Goal: Task Accomplishment & Management: Complete application form

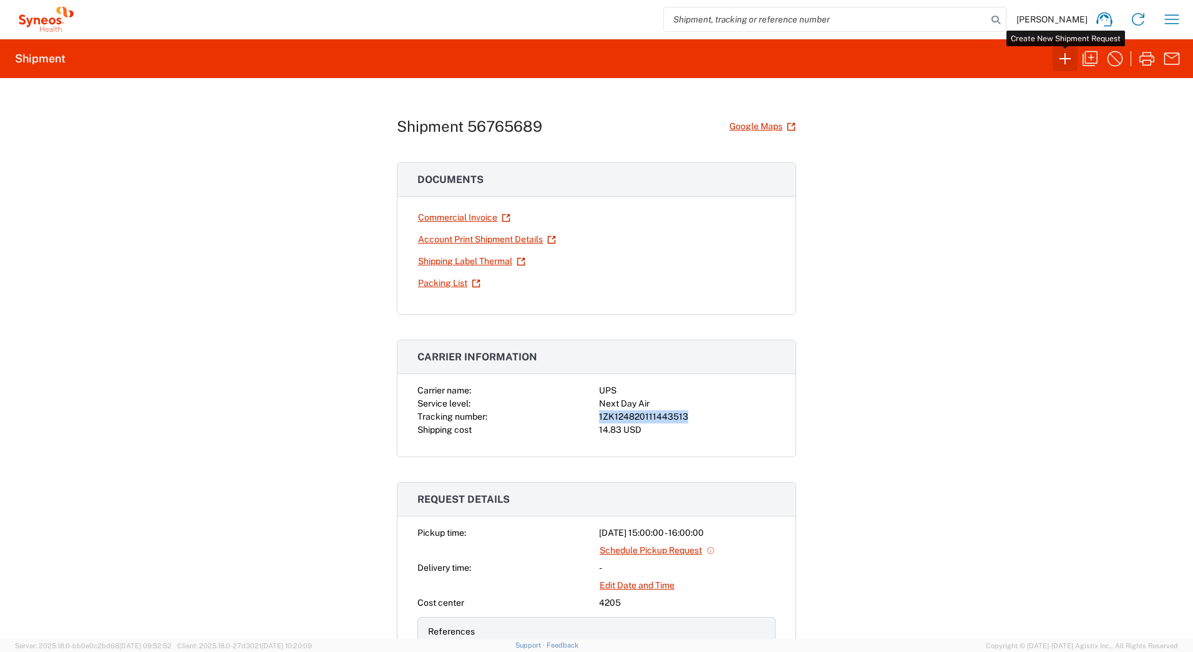
click at [1062, 55] on icon "button" at bounding box center [1065, 59] width 20 height 20
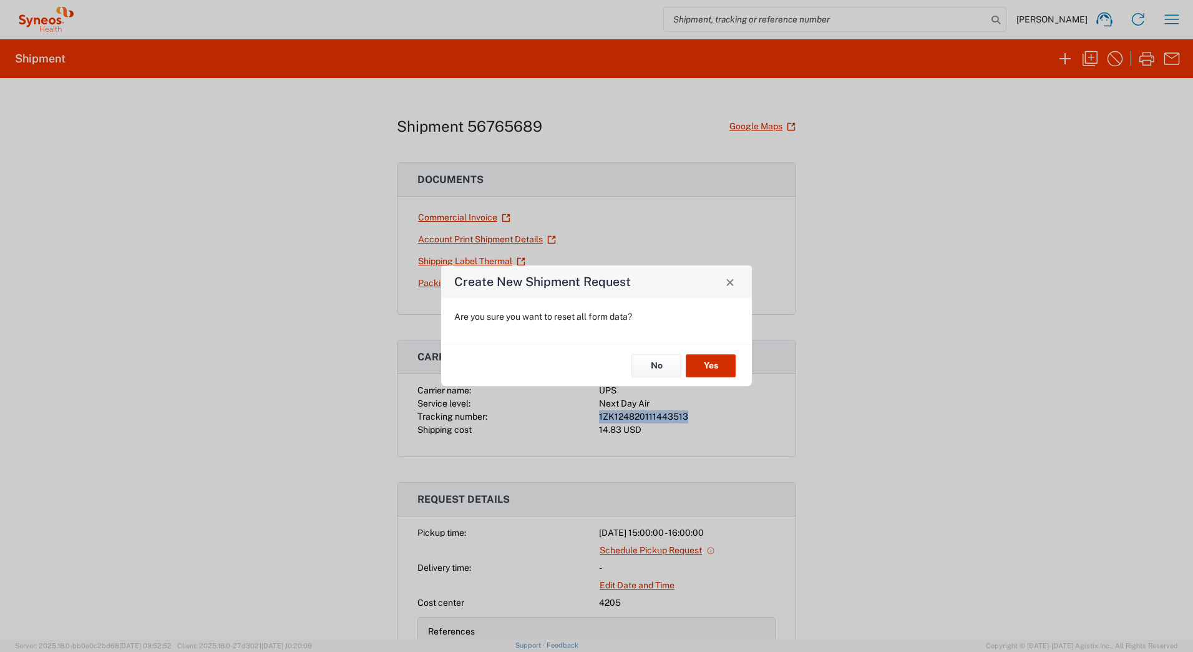
click at [716, 362] on button "Yes" at bounding box center [711, 365] width 50 height 23
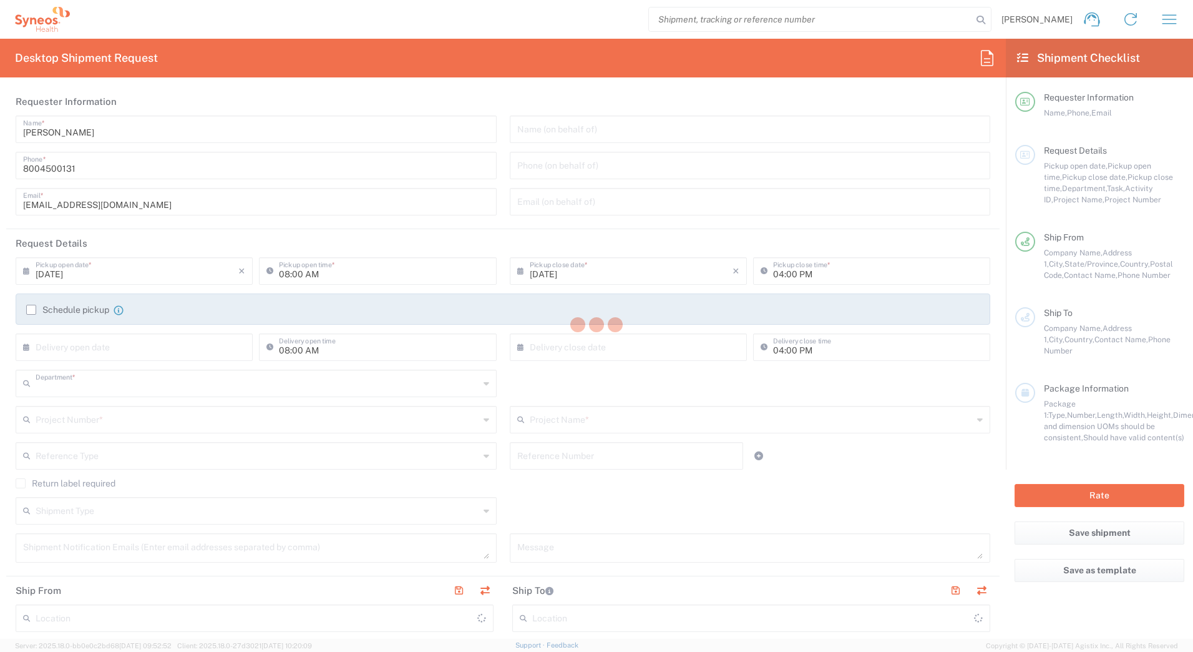
type input "4205"
type input "[US_STATE]"
type input "[GEOGRAPHIC_DATA]"
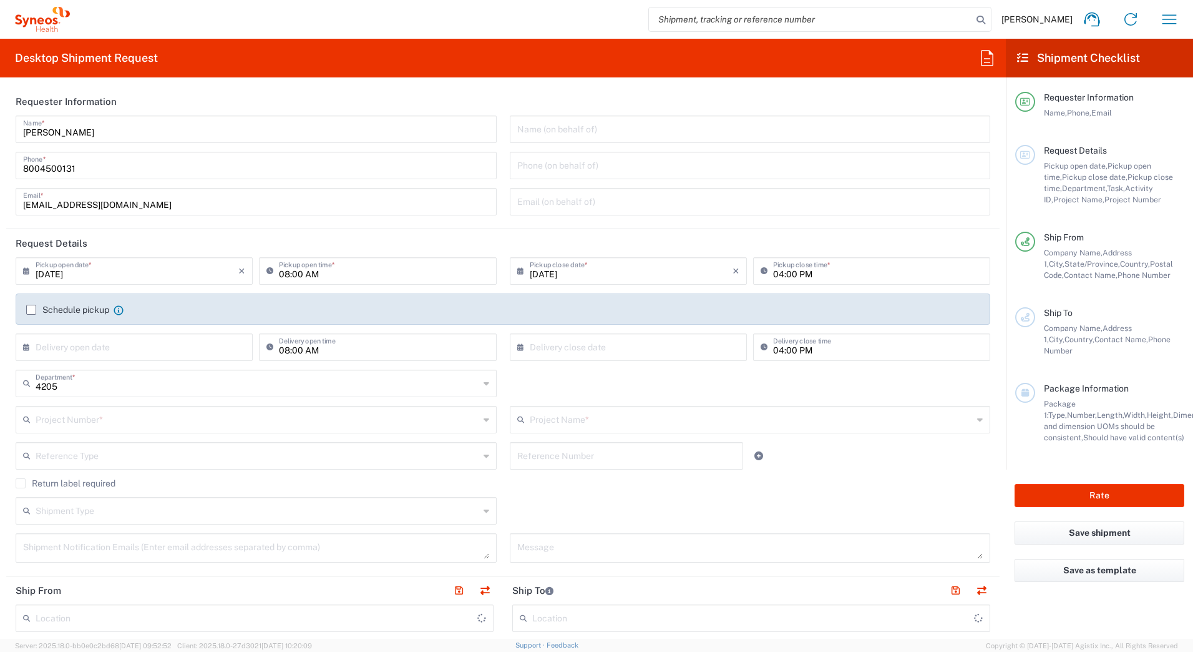
type input "Syneos Health Commercial Servi- [GEOGRAPHIC_DATA] [GEOGRAPHIC_DATA]"
drag, startPoint x: 38, startPoint y: 132, endPoint x: -2, endPoint y: 132, distance: 40.6
click at [0, 132] on html "[PERSON_NAME] Home Shipment estimator Shipment tracking Desktop shipment reques…" at bounding box center [596, 326] width 1193 height 652
paste input "Syneos Deployments"
type input "Syneos Deployments"
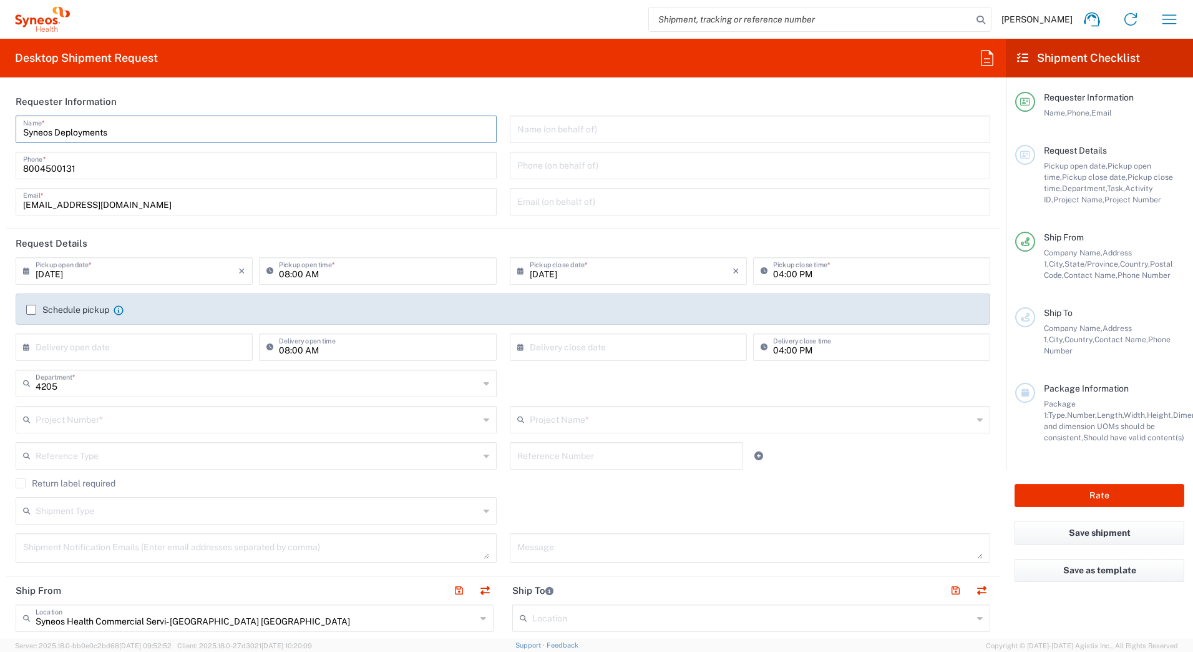
click at [193, 94] on header "Requester Information" at bounding box center [503, 101] width 994 height 28
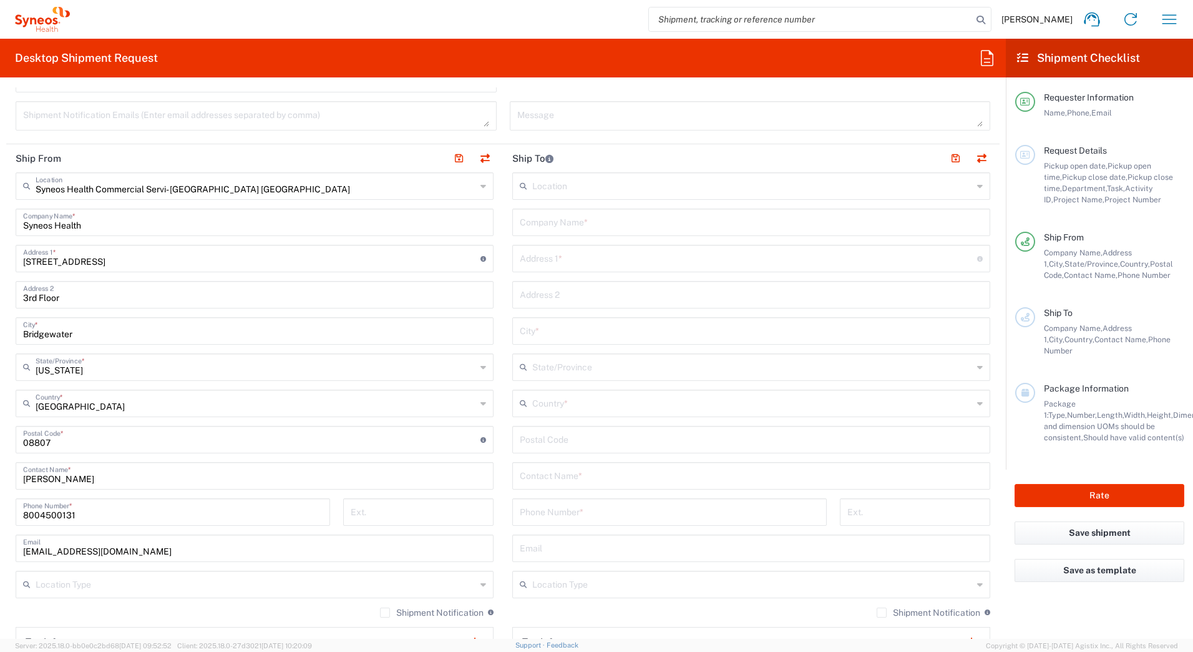
scroll to position [437, 0]
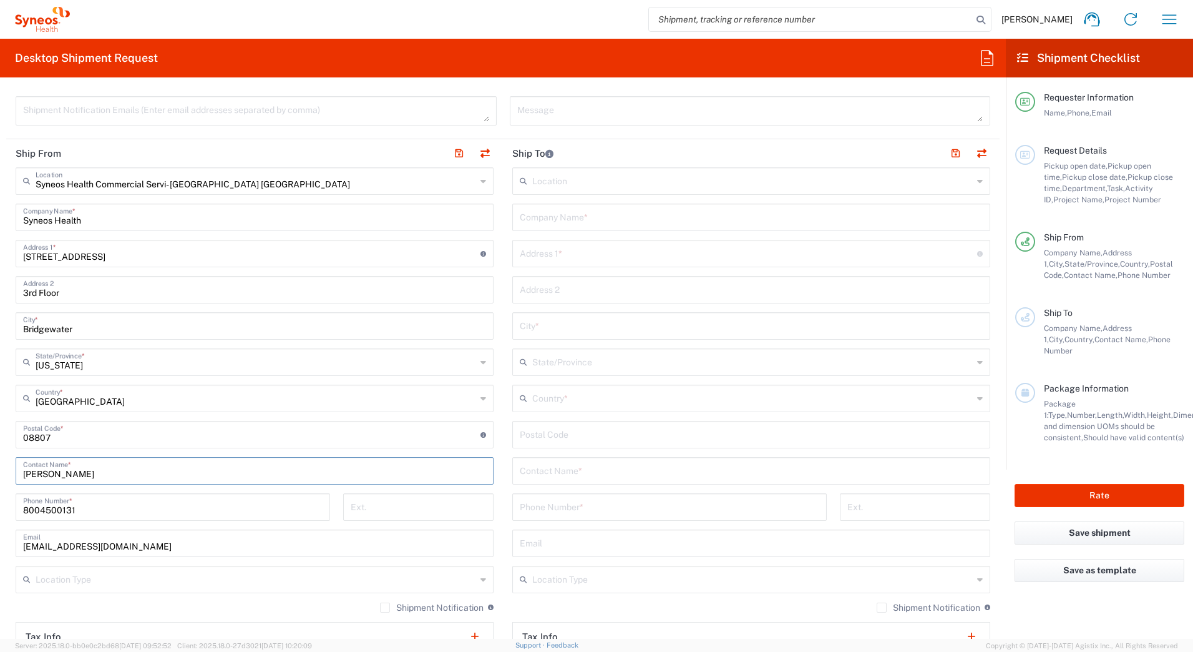
drag, startPoint x: 87, startPoint y: 474, endPoint x: 7, endPoint y: 474, distance: 80.5
click at [7, 474] on main "Syneos Health Commercial Servi- [GEOGRAPHIC_DATA] [GEOGRAPHIC_DATA] Location Sy…" at bounding box center [254, 429] width 497 height 524
paste input "Syneos Deployments"
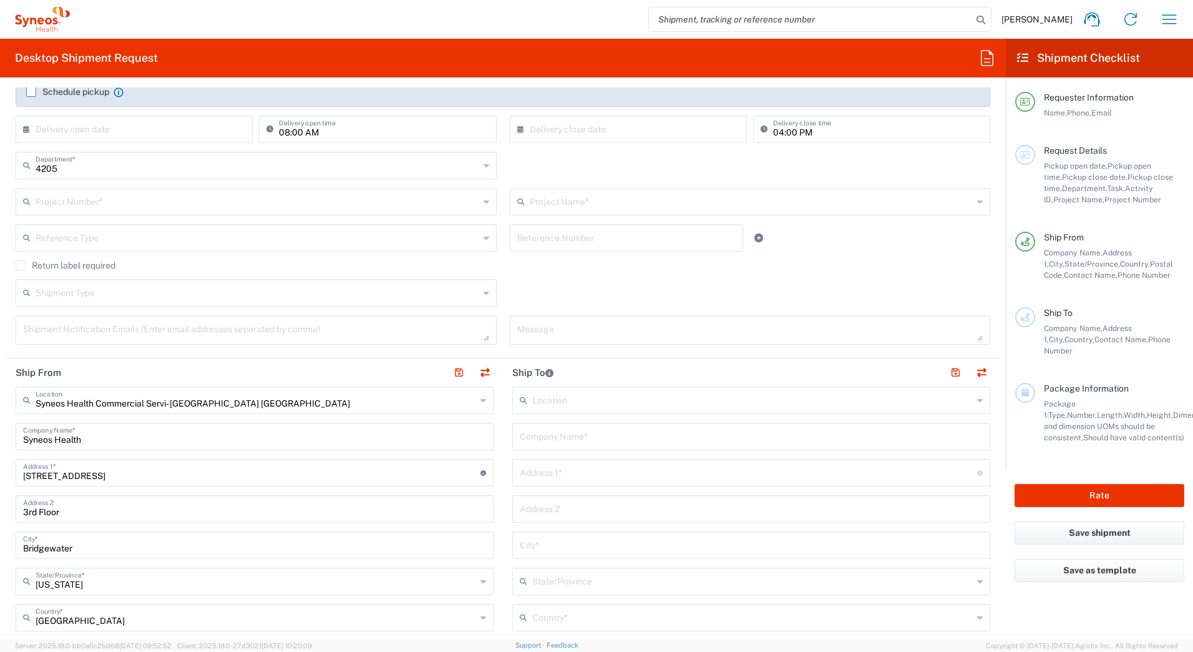
scroll to position [0, 0]
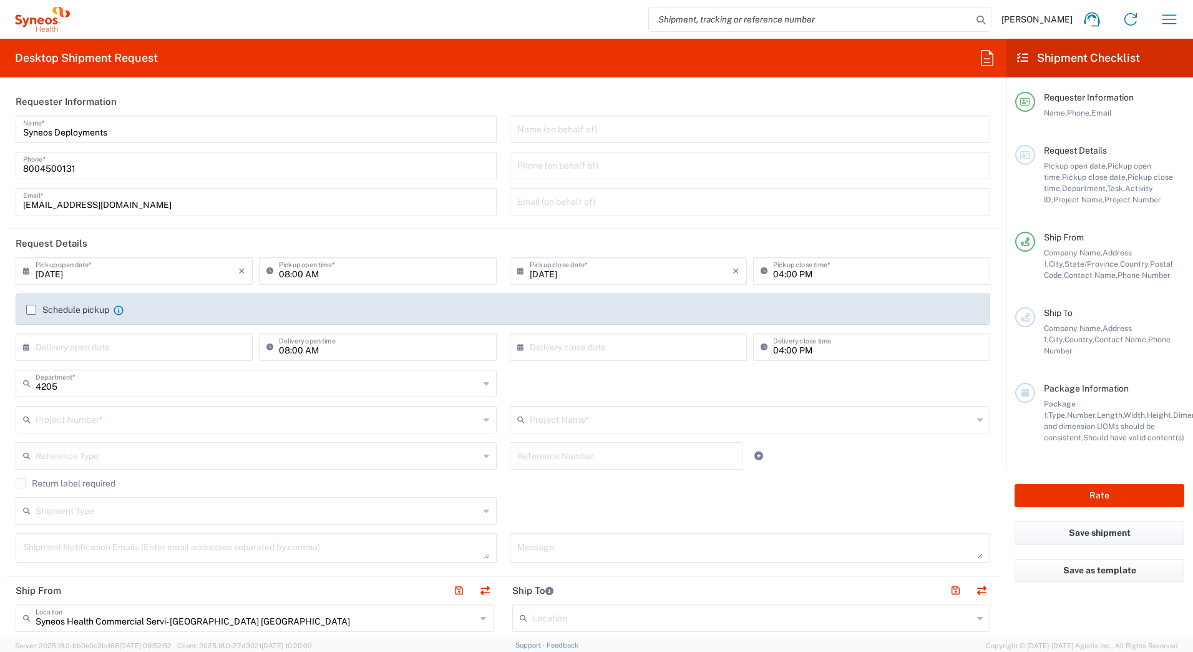
type input "Syneos Deployments"
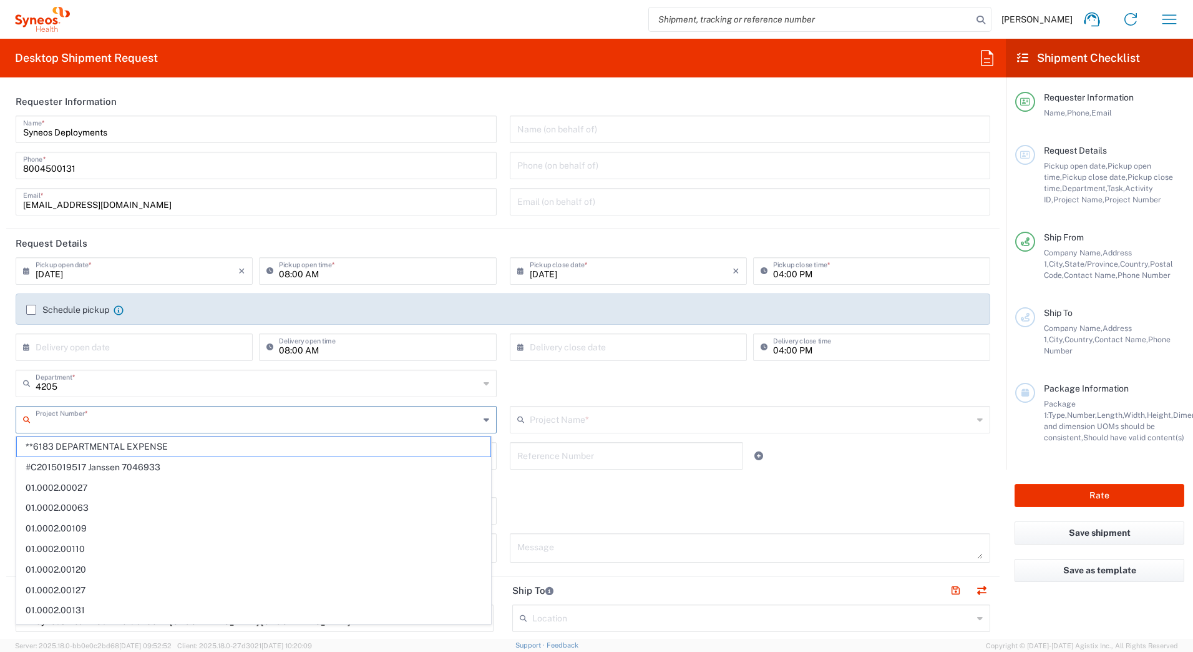
click at [71, 421] on input "text" at bounding box center [258, 419] width 444 height 22
paste input "7016"
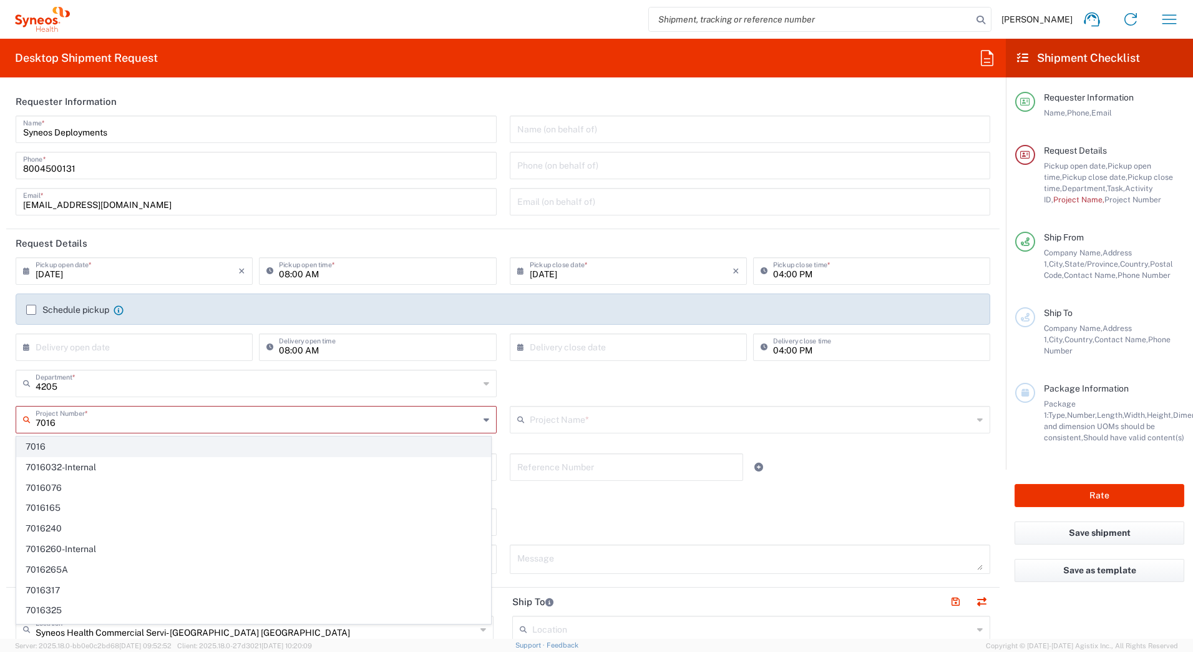
type input "7016"
click at [44, 446] on span "7016" at bounding box center [254, 446] width 474 height 19
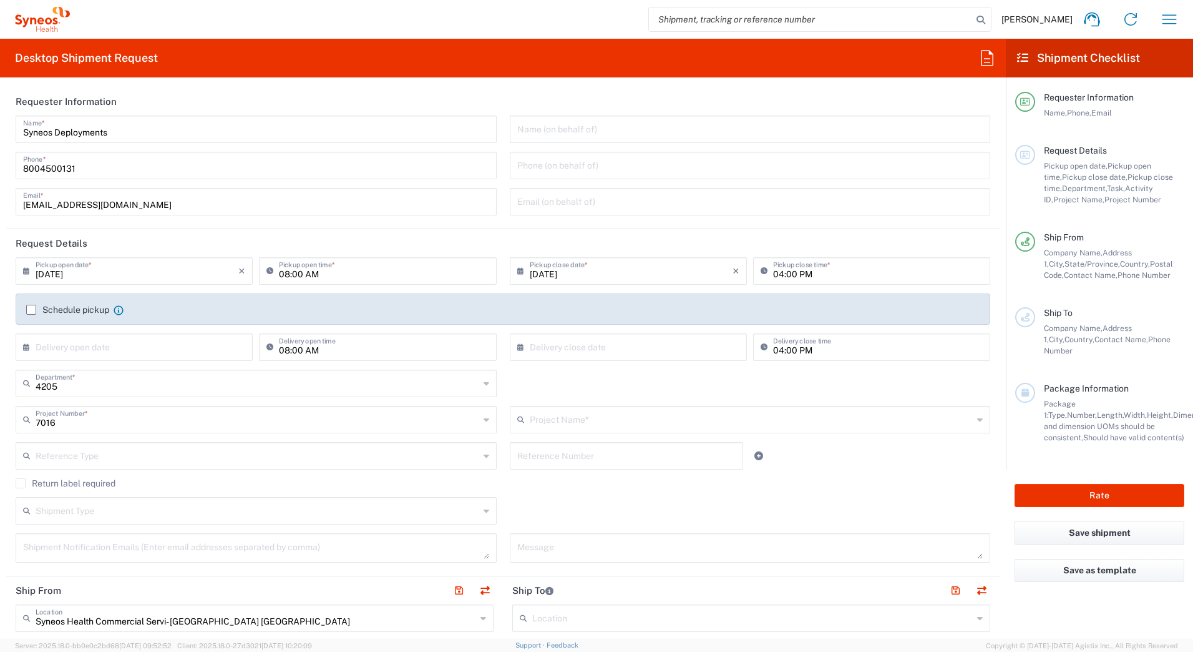
type input "ST-US - J&J Neutrogena (0716)"
click at [19, 482] on label "Return label required" at bounding box center [66, 483] width 100 height 10
click at [21, 483] on input "Return label required" at bounding box center [21, 483] width 0 height 0
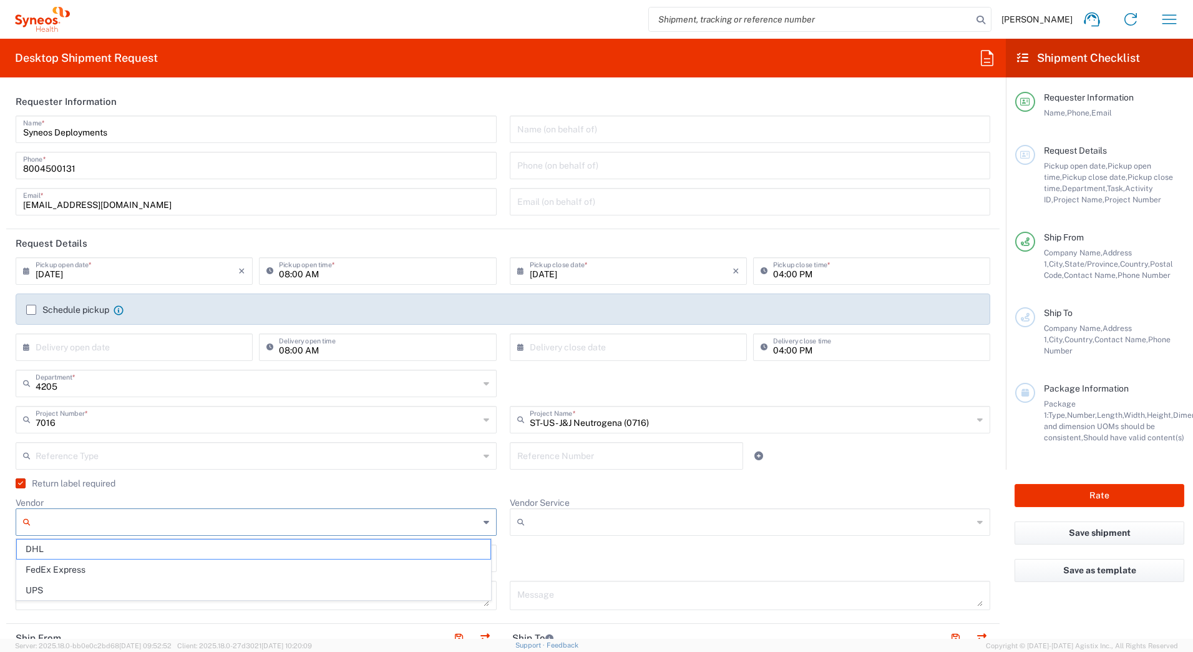
click at [253, 522] on input "Vendor" at bounding box center [258, 522] width 444 height 20
click at [29, 589] on span "UPS" at bounding box center [254, 589] width 474 height 19
type input "UPS"
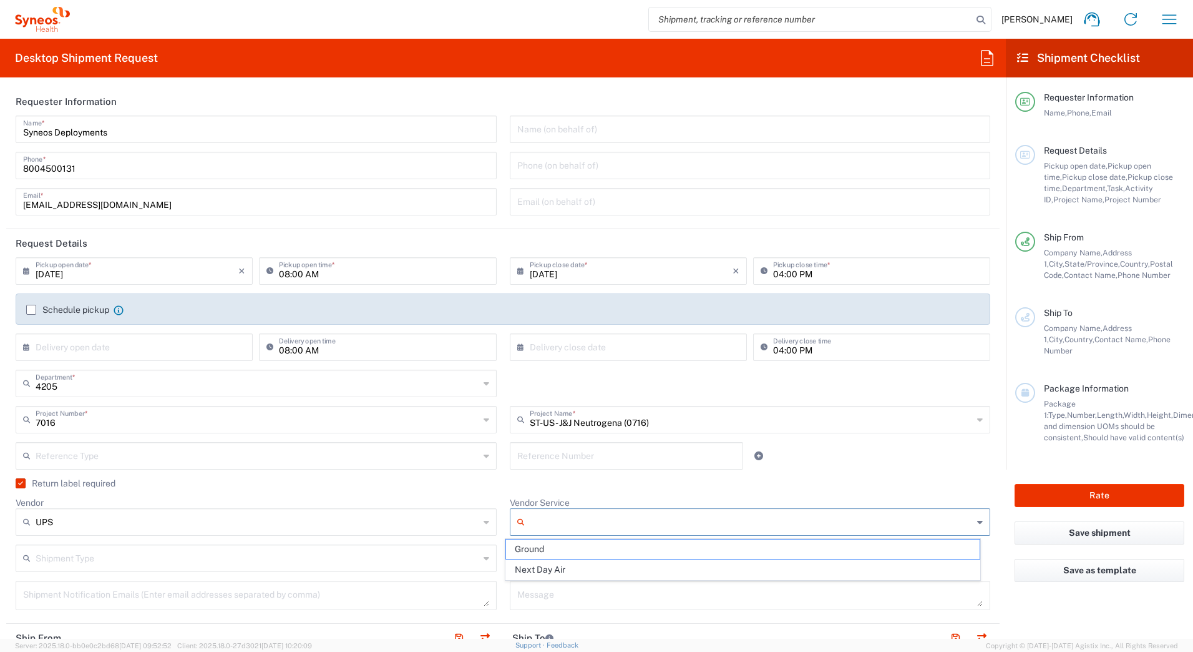
click at [530, 522] on input "Vendor Service" at bounding box center [752, 522] width 444 height 20
click at [527, 547] on span "Ground" at bounding box center [743, 548] width 474 height 19
type input "Ground"
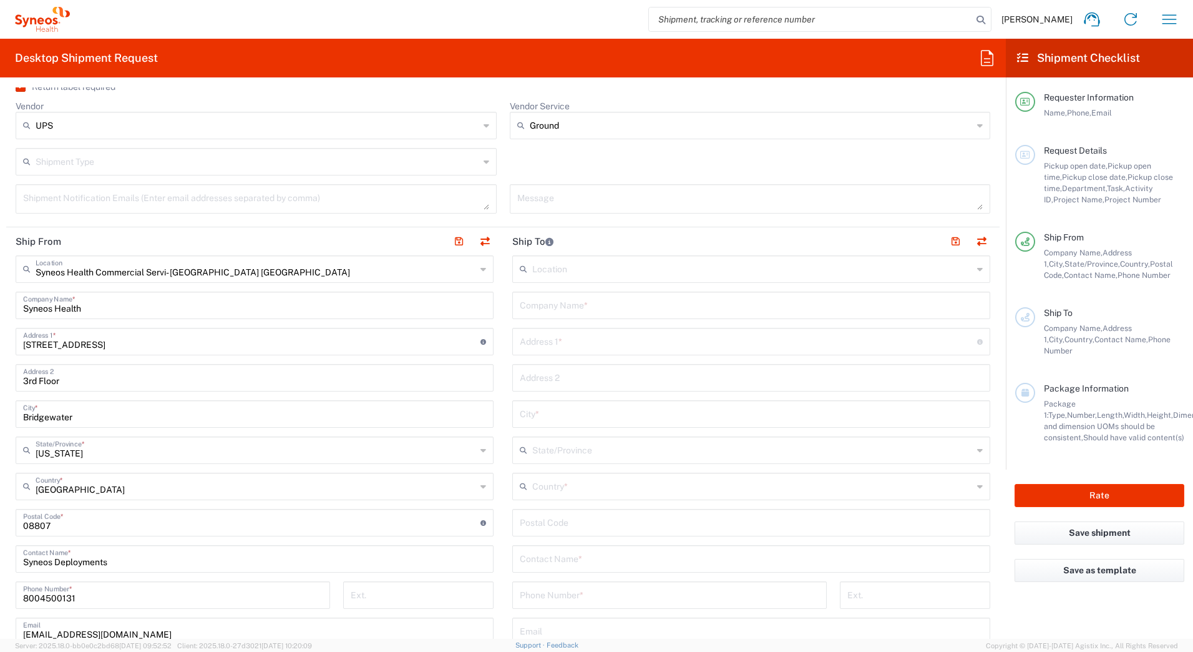
scroll to position [437, 0]
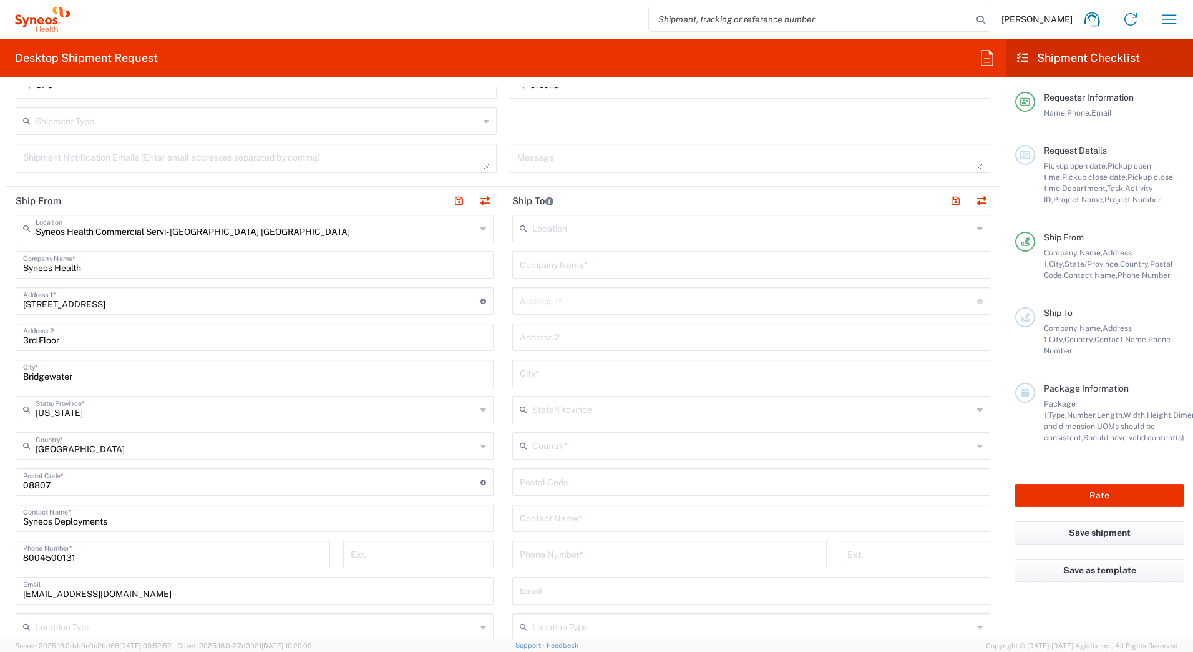
click at [678, 265] on input "text" at bounding box center [751, 264] width 463 height 22
paste input "[PERSON_NAME]"
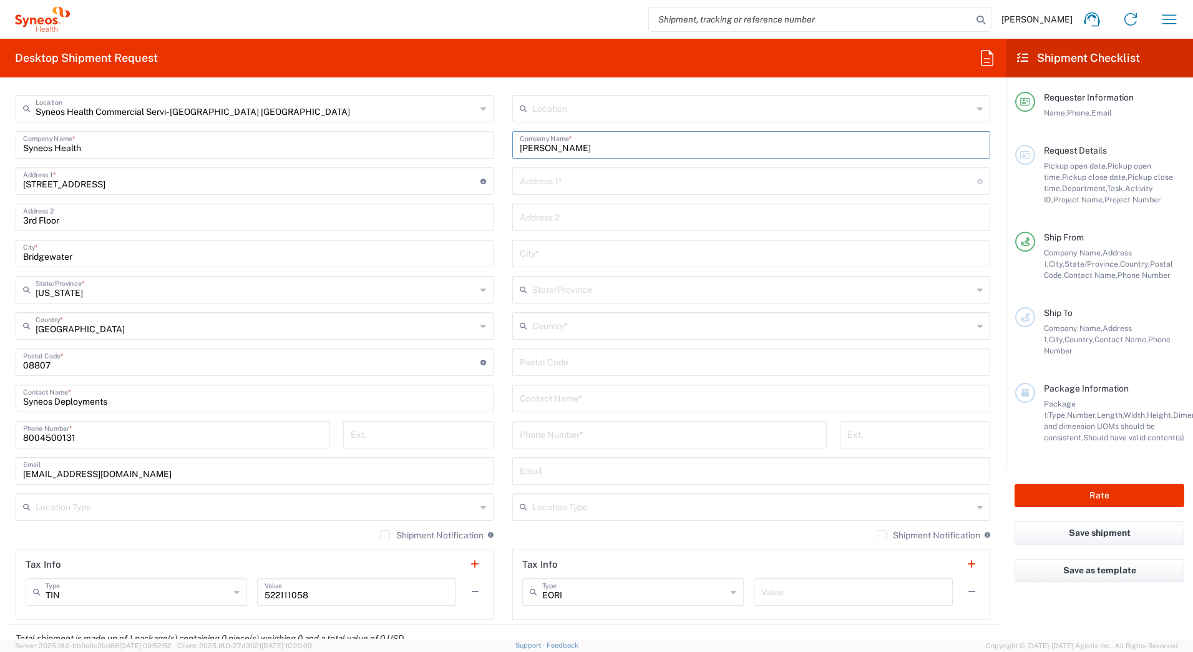
scroll to position [562, 0]
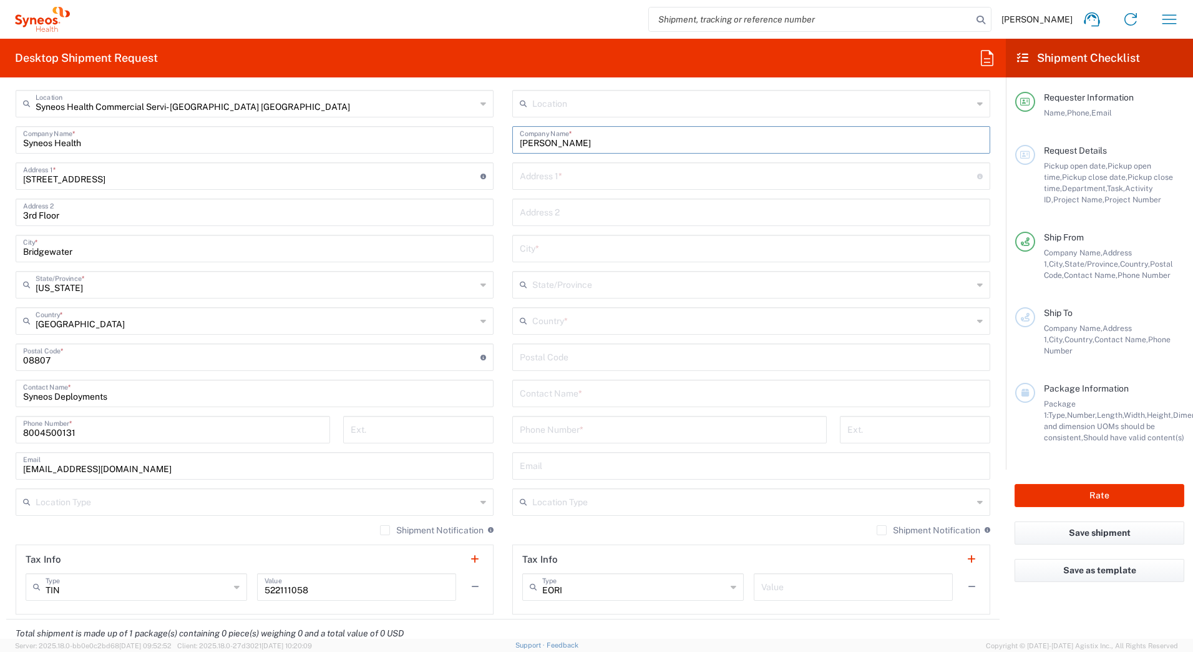
type input "[PERSON_NAME]"
click at [571, 396] on input "text" at bounding box center [751, 392] width 463 height 22
paste input "[PERSON_NAME]"
type input "[PERSON_NAME]"
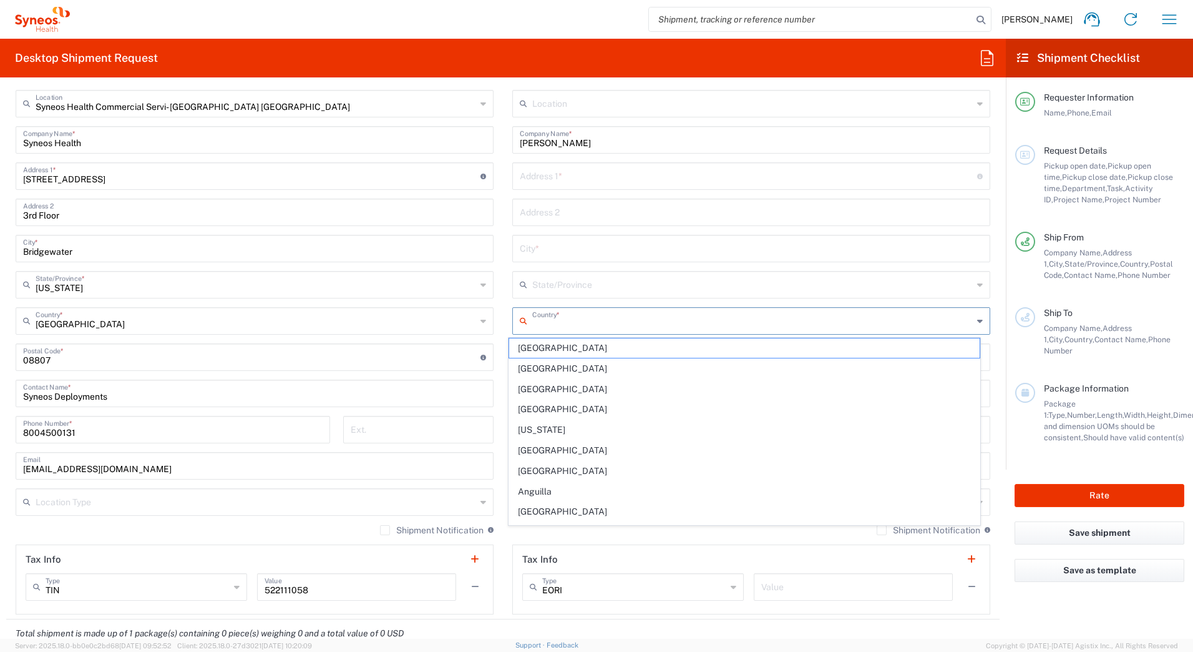
click at [550, 313] on input "text" at bounding box center [752, 320] width 441 height 22
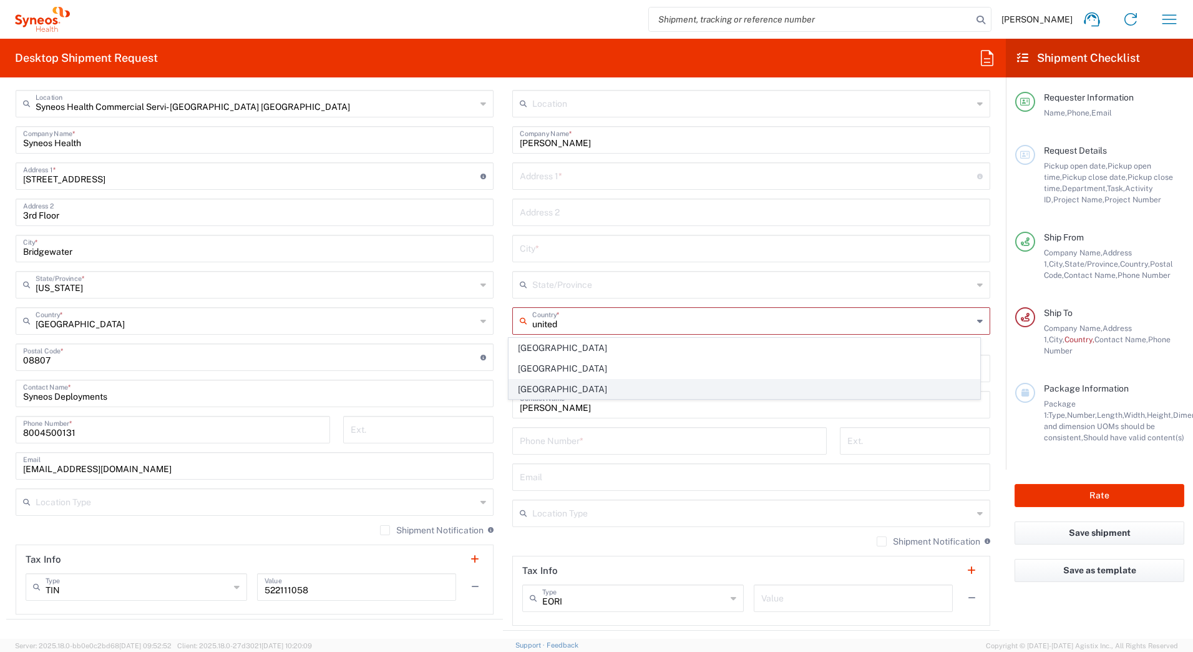
click at [541, 384] on span "[GEOGRAPHIC_DATA]" at bounding box center [744, 388] width 471 height 19
type input "[GEOGRAPHIC_DATA]"
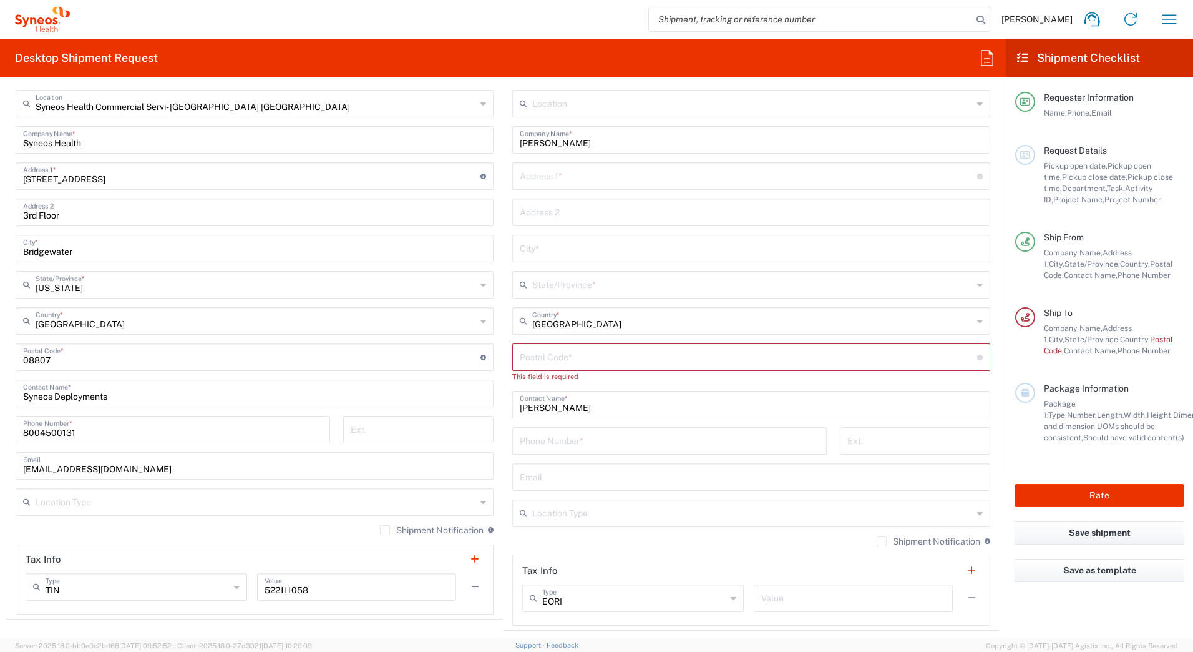
click at [541, 283] on input "text" at bounding box center [752, 284] width 441 height 22
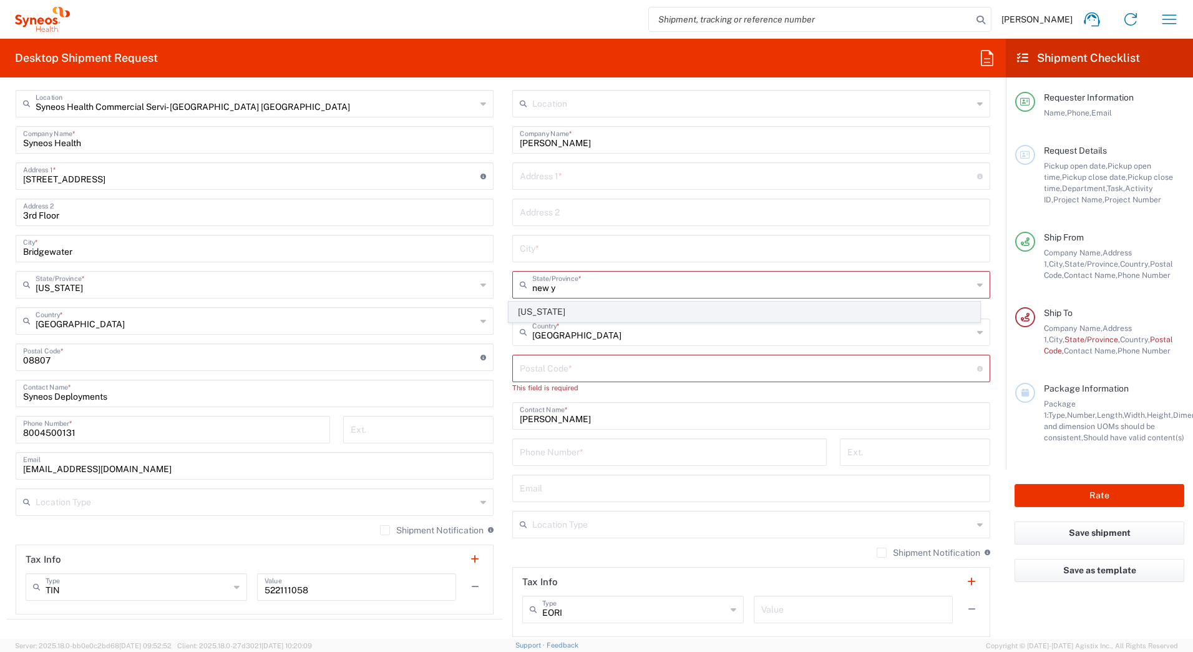
click at [536, 307] on span "[US_STATE]" at bounding box center [744, 311] width 471 height 19
type input "[US_STATE]"
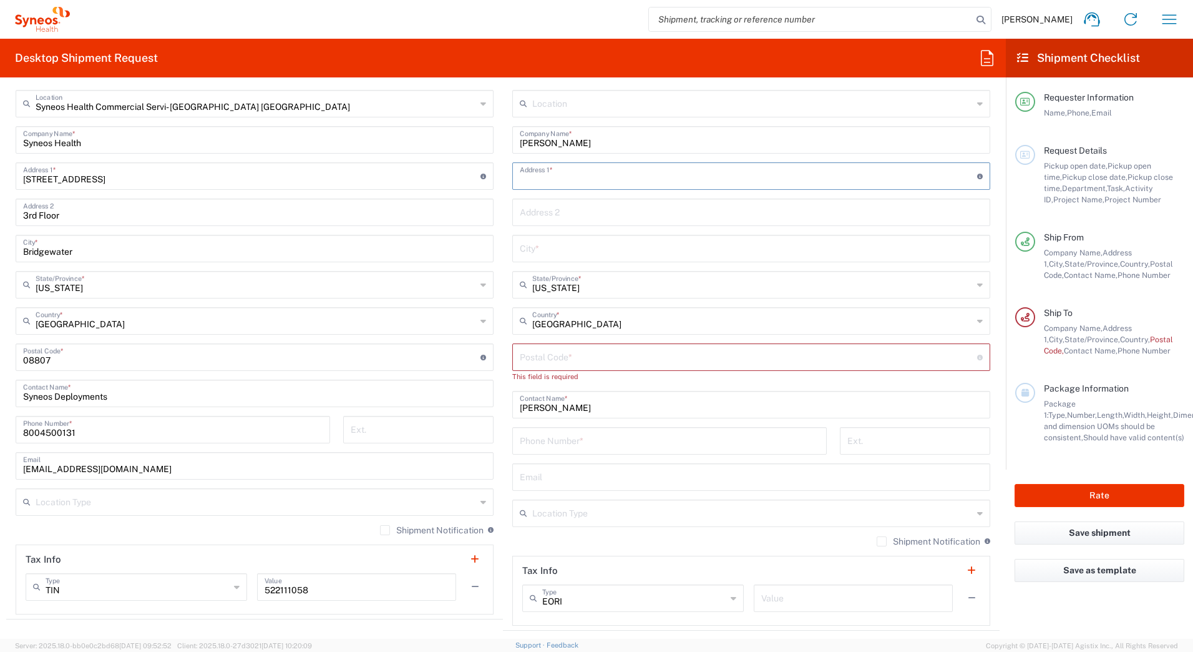
click at [549, 176] on input "text" at bounding box center [748, 175] width 457 height 22
paste input "[STREET_ADDRESS]"
type input "[STREET_ADDRESS]"
click at [532, 212] on input "text" at bounding box center [751, 211] width 463 height 22
paste input "Apt 6"
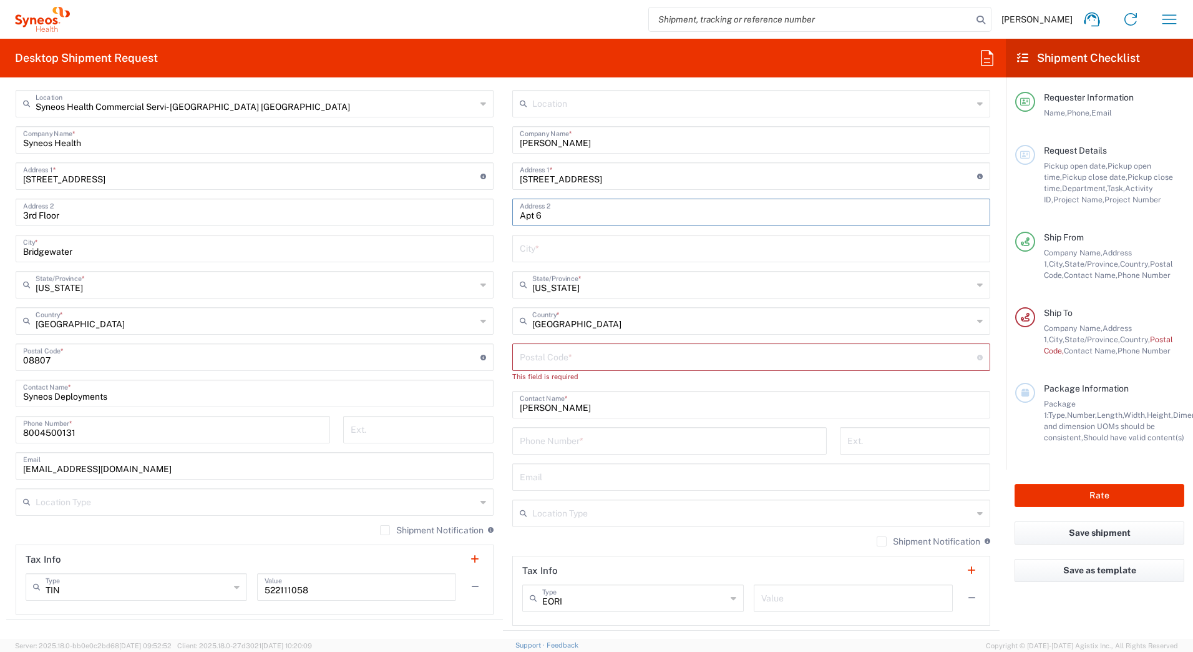
type input "Apt 6"
click at [565, 245] on input "text" at bounding box center [751, 248] width 463 height 22
paste input "[US_STATE]"
type input "[US_STATE]"
click at [575, 354] on input "undefined" at bounding box center [748, 356] width 457 height 22
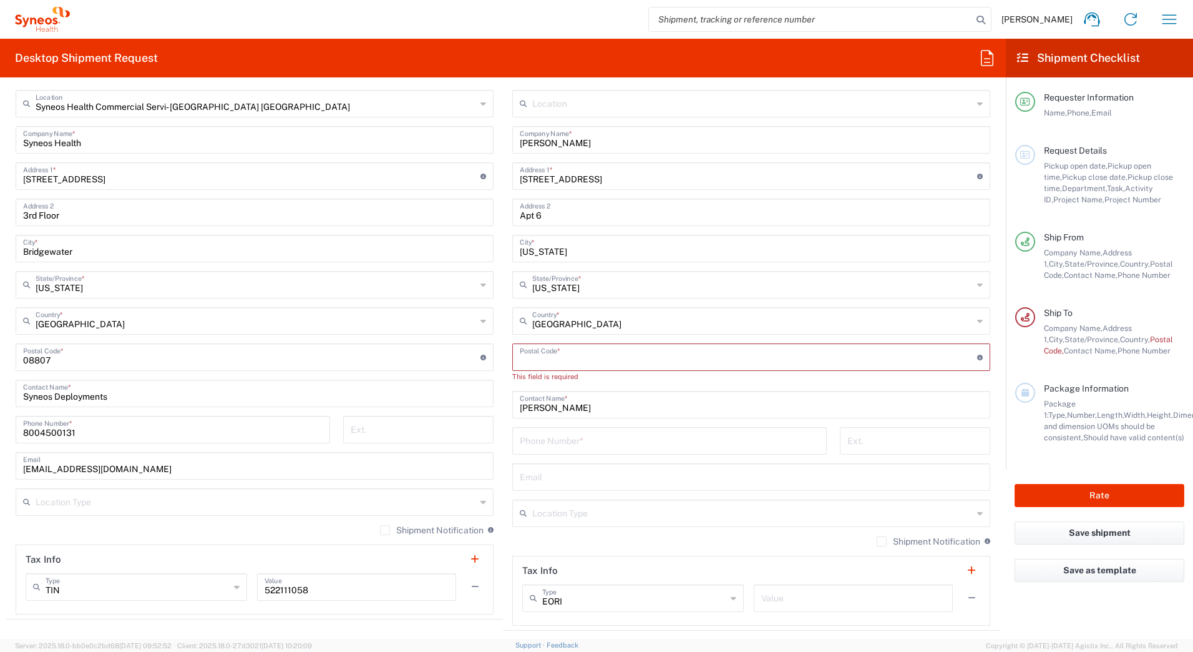
paste input "10016"
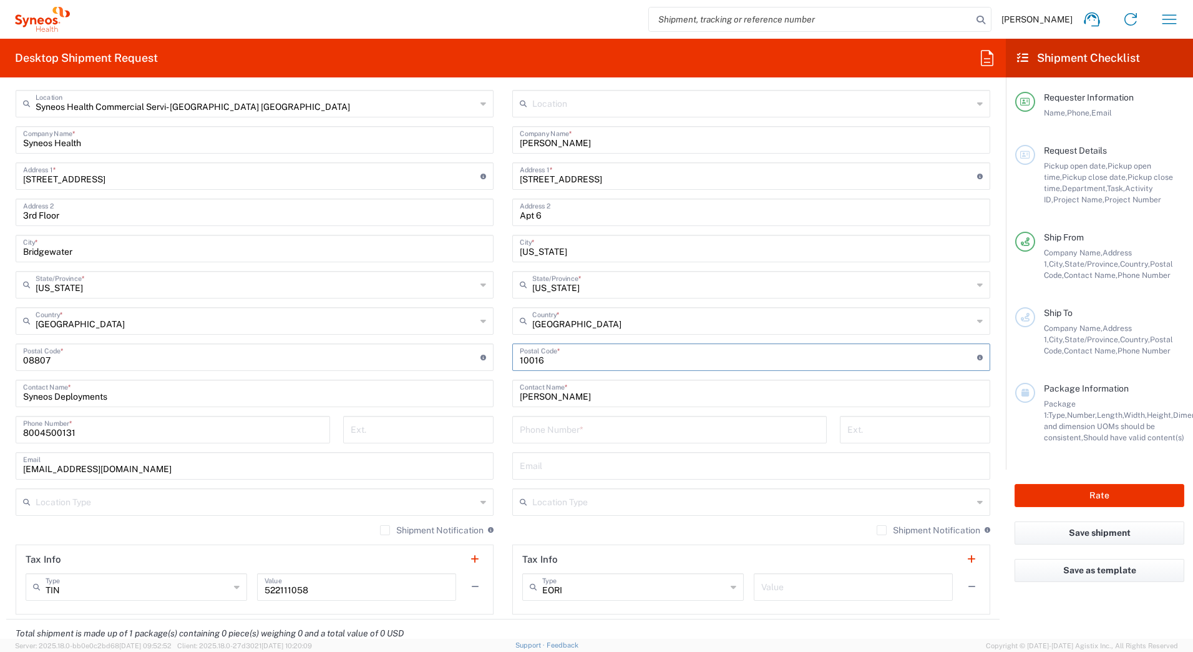
type input "10016"
click at [566, 431] on input "tel" at bounding box center [670, 429] width 300 height 22
paste input "[PHONE_NUMBER]"
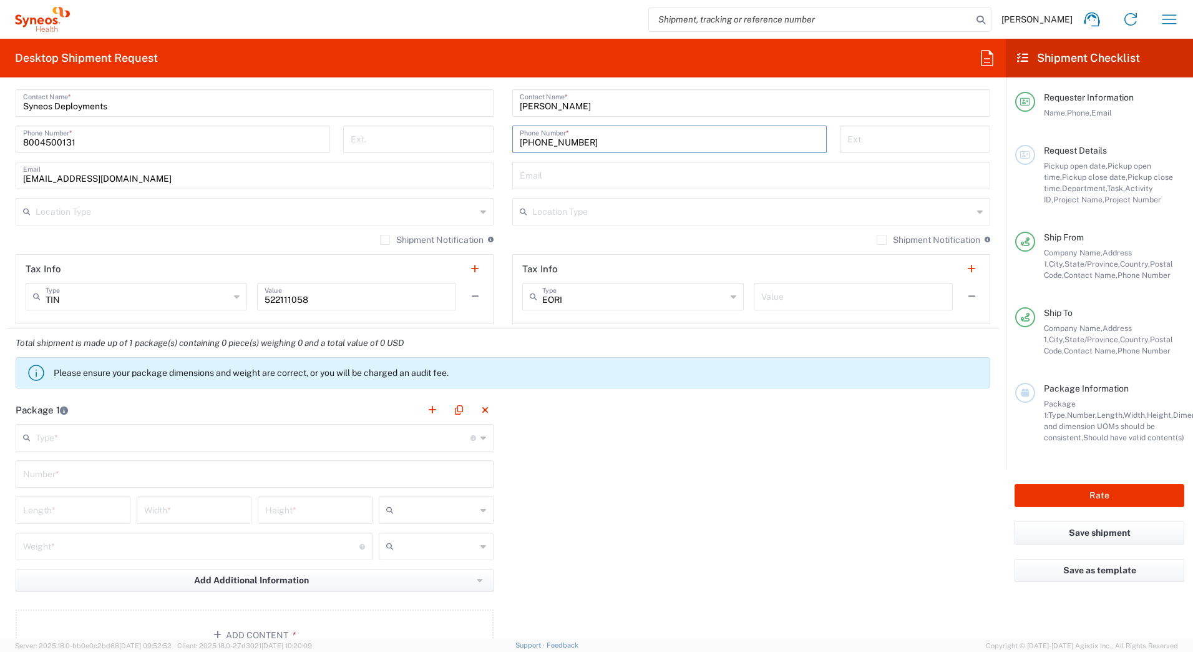
scroll to position [874, 0]
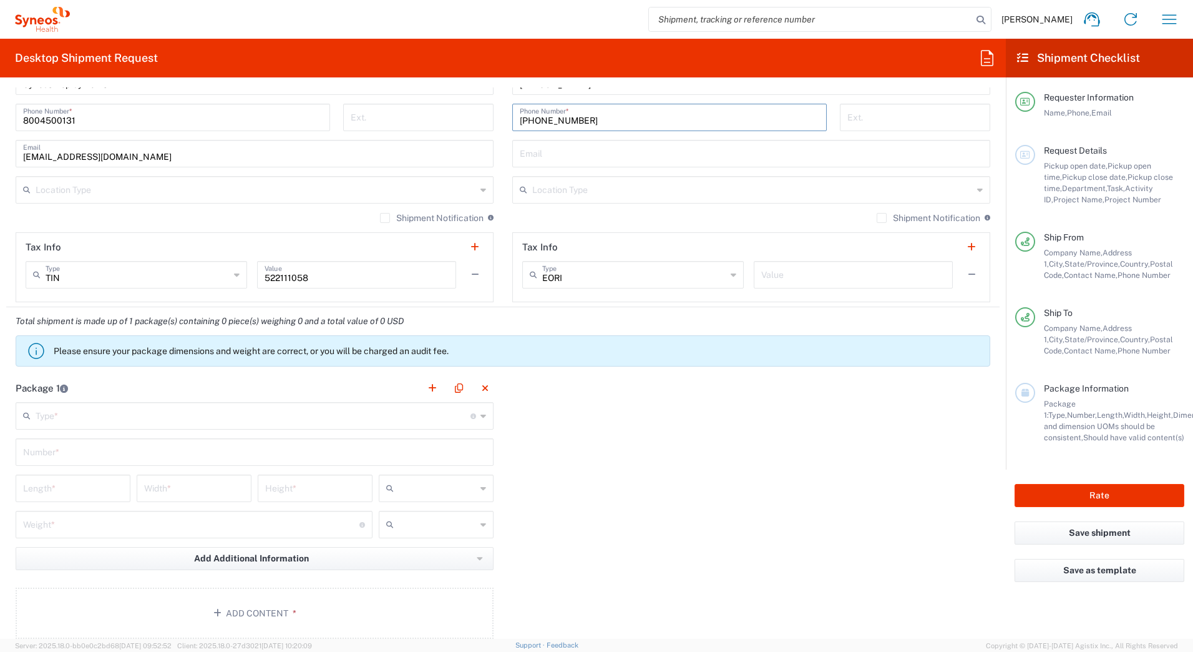
type input "[PHONE_NUMBER]"
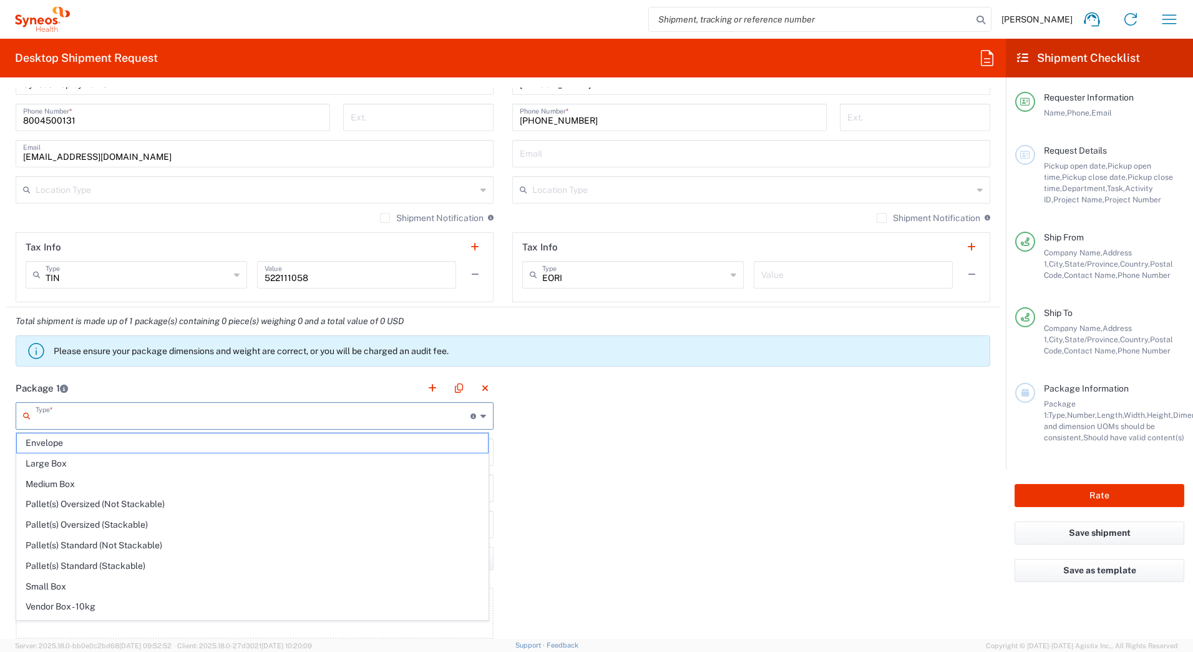
click at [112, 418] on input "text" at bounding box center [253, 415] width 435 height 22
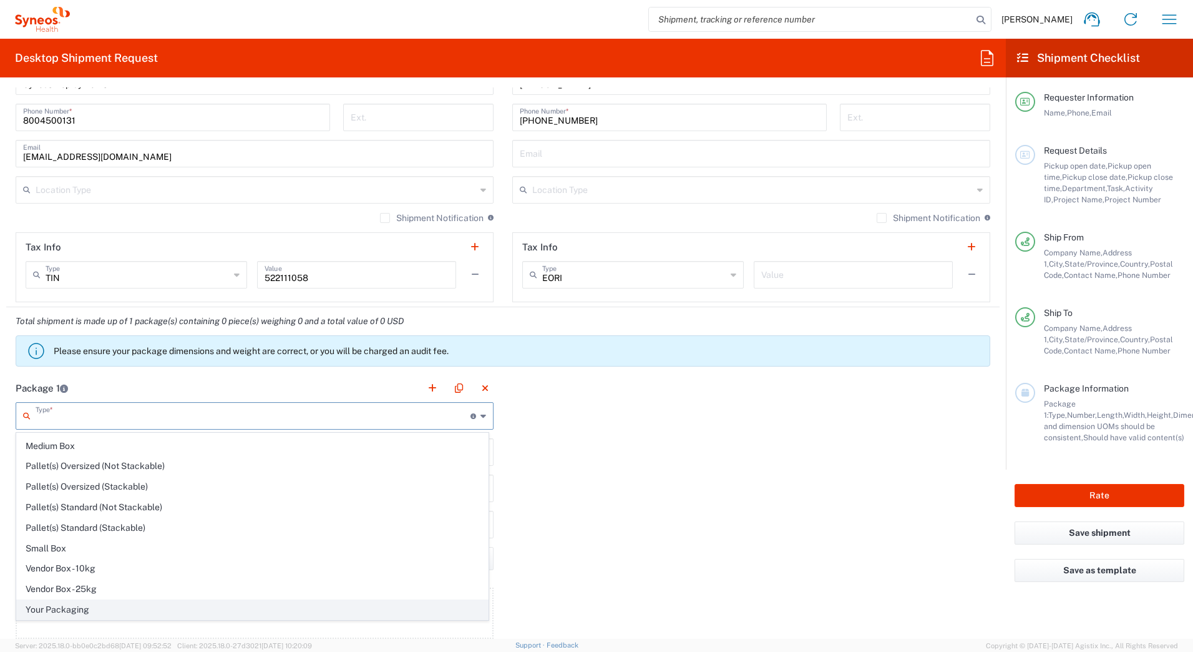
click at [98, 612] on span "Your Packaging" at bounding box center [252, 609] width 471 height 19
type input "Your Packaging"
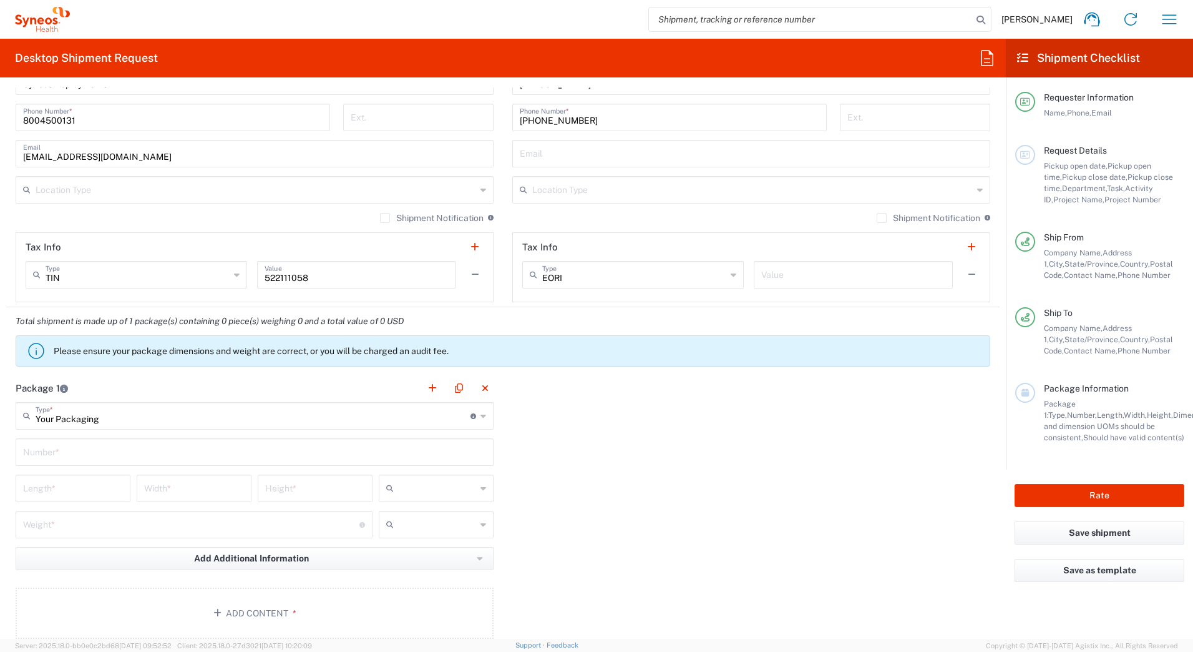
click at [56, 446] on input "text" at bounding box center [254, 451] width 463 height 22
type input "1"
click at [46, 487] on input "number" at bounding box center [73, 487] width 100 height 22
type input "20"
type input "16"
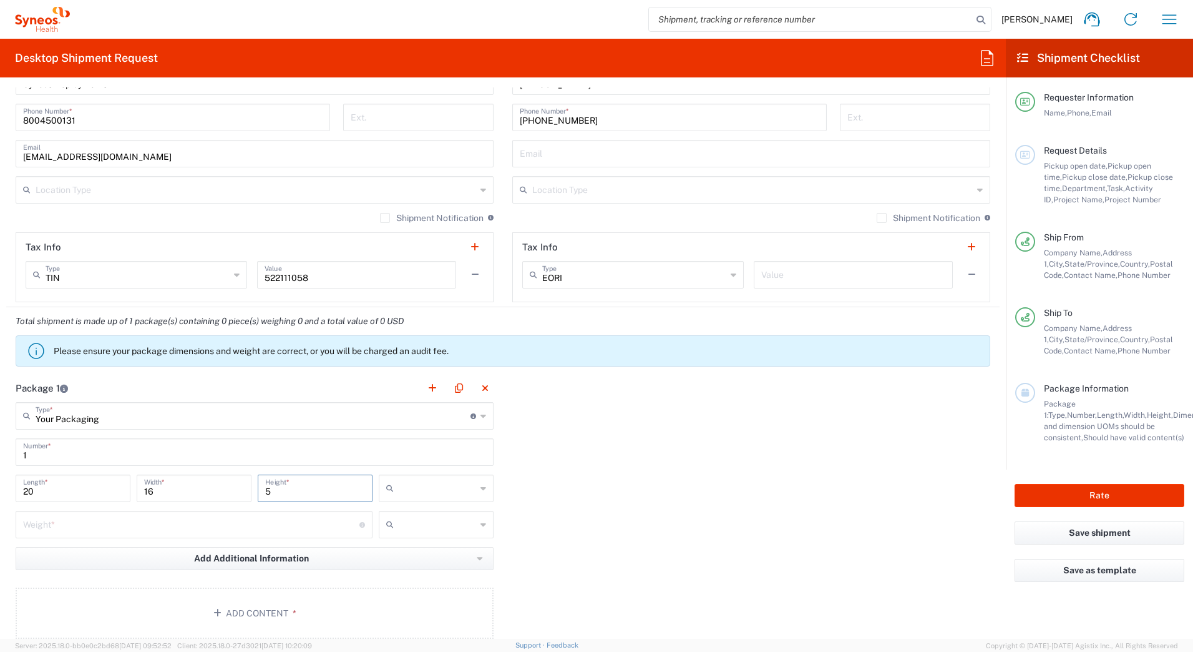
type input "5"
click at [413, 487] on input "text" at bounding box center [437, 488] width 77 height 20
click at [401, 559] on span "in" at bounding box center [431, 556] width 111 height 19
type input "in"
click at [178, 512] on div "Weight * Total weight of package(s) in pounds or kilograms" at bounding box center [194, 523] width 357 height 27
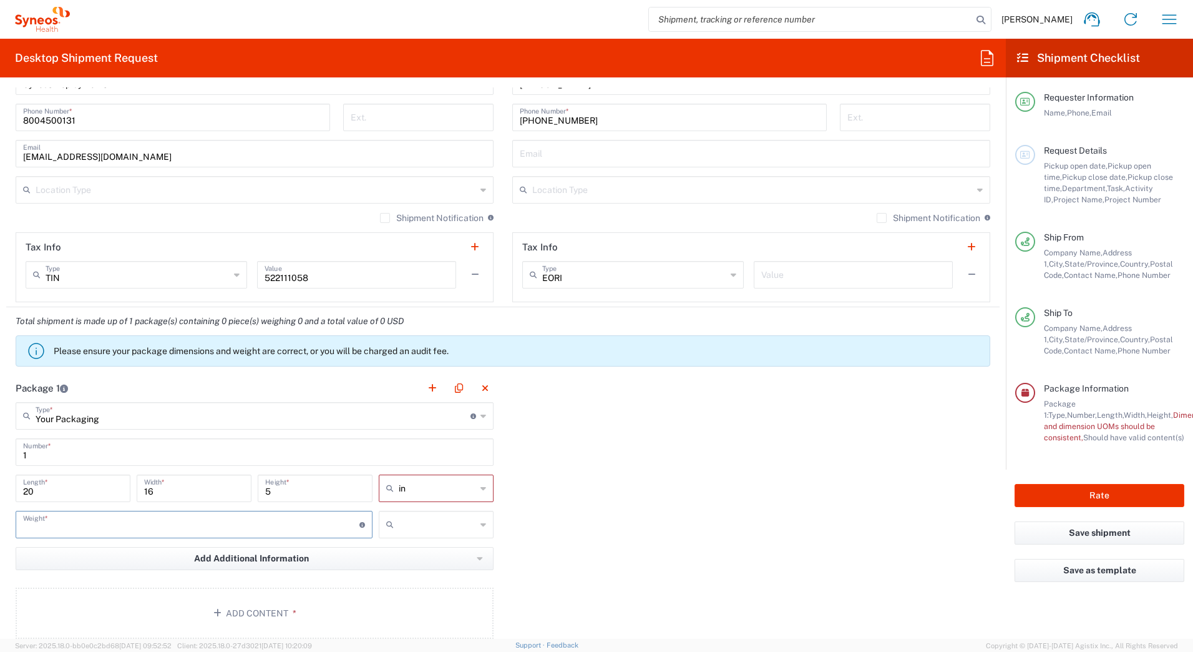
click at [177, 519] on input "number" at bounding box center [191, 523] width 336 height 22
type input "10"
click at [418, 528] on input "text" at bounding box center [437, 524] width 77 height 20
click at [395, 573] on span "lbs" at bounding box center [431, 571] width 111 height 19
type input "lbs"
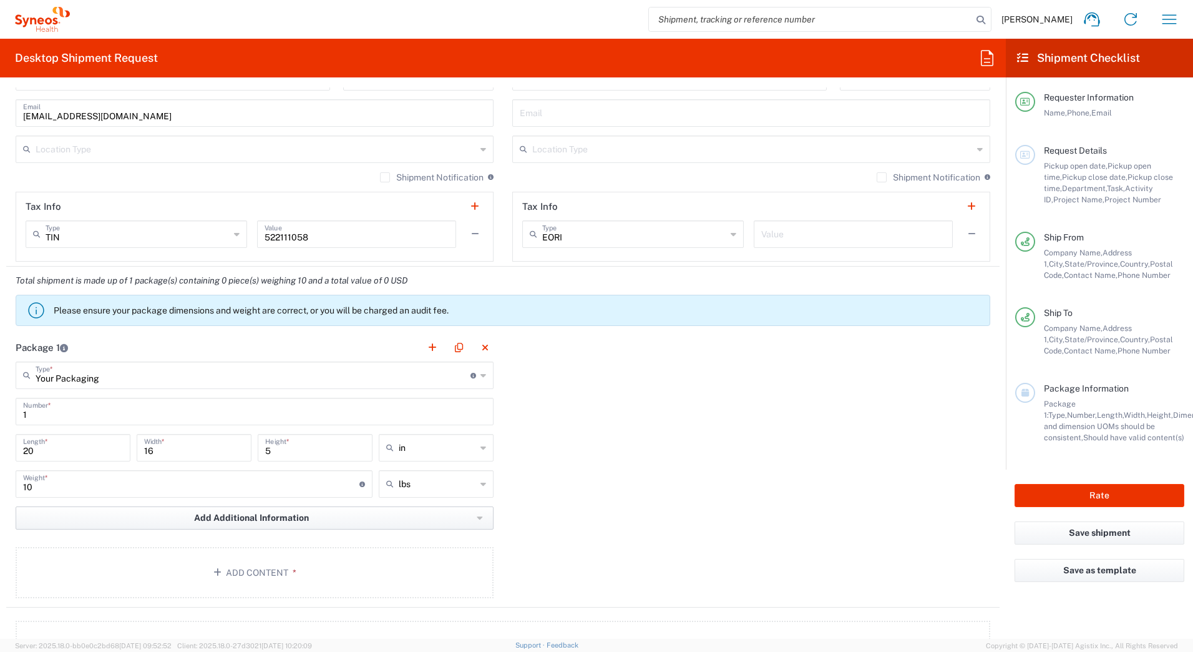
scroll to position [936, 0]
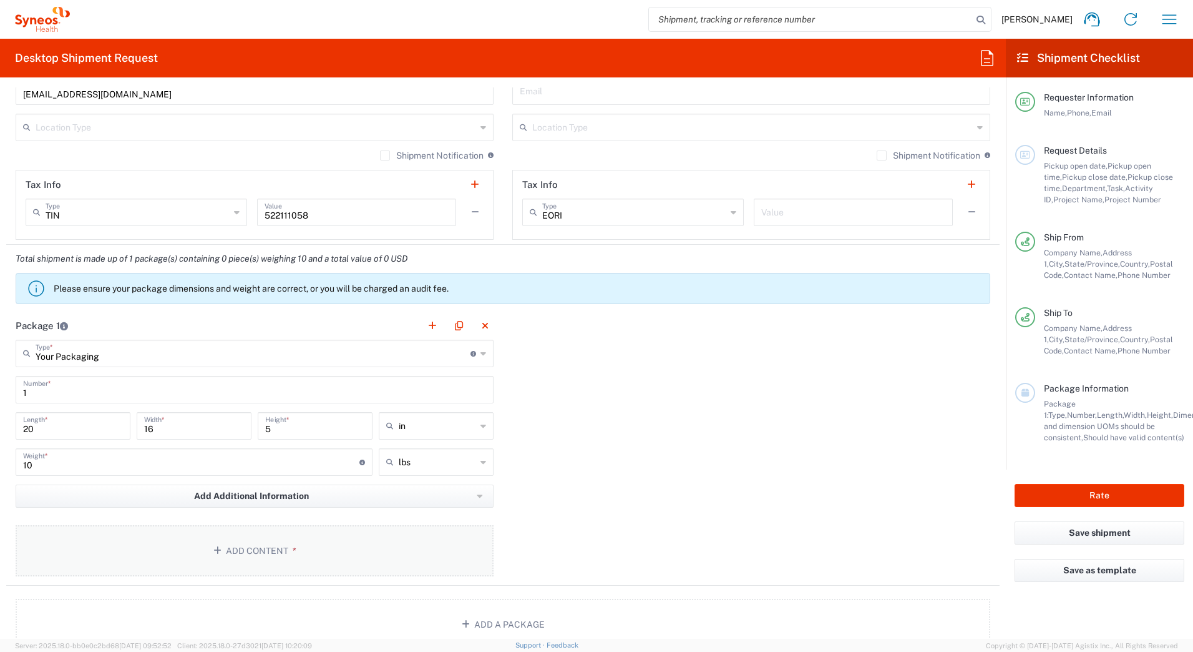
click at [242, 557] on button "Add Content *" at bounding box center [255, 550] width 478 height 51
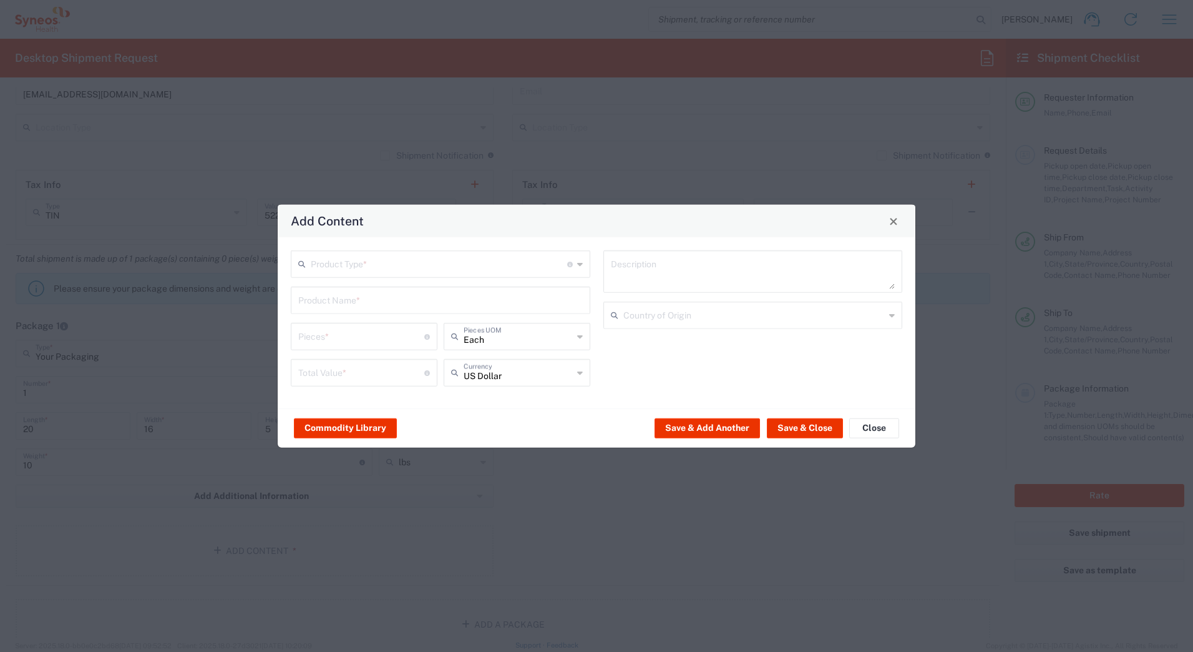
click at [326, 266] on input "text" at bounding box center [439, 263] width 256 height 22
click at [325, 308] on span "General Commodity" at bounding box center [440, 311] width 297 height 19
type input "General Commodity"
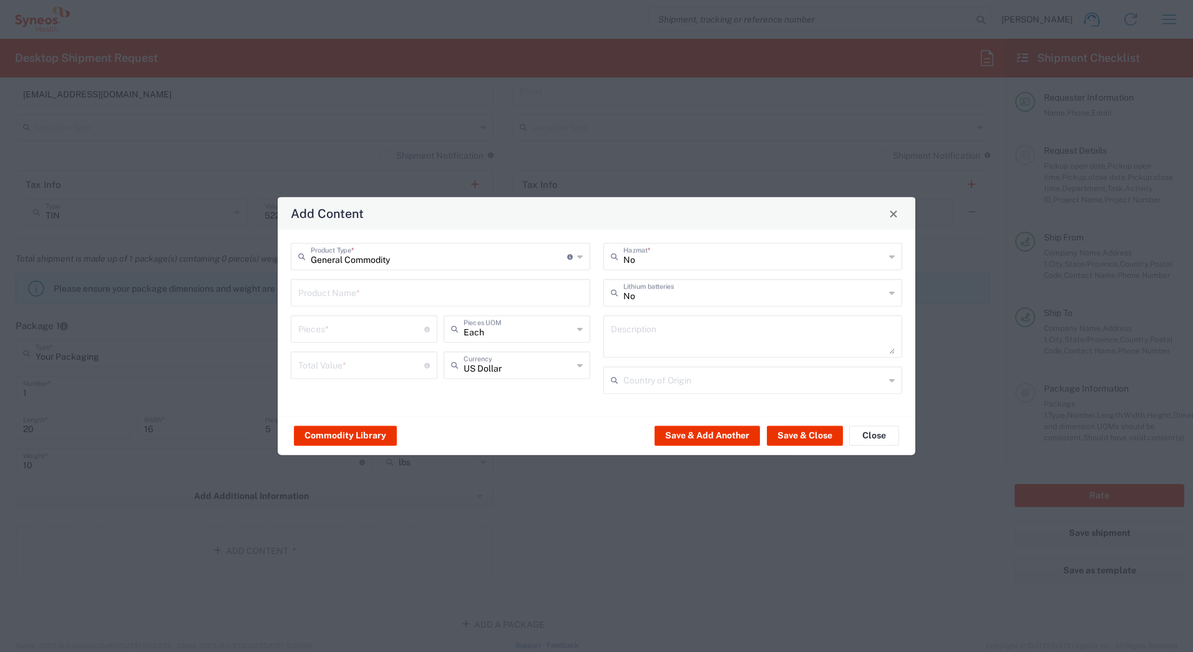
click at [325, 300] on input "text" at bounding box center [440, 292] width 285 height 22
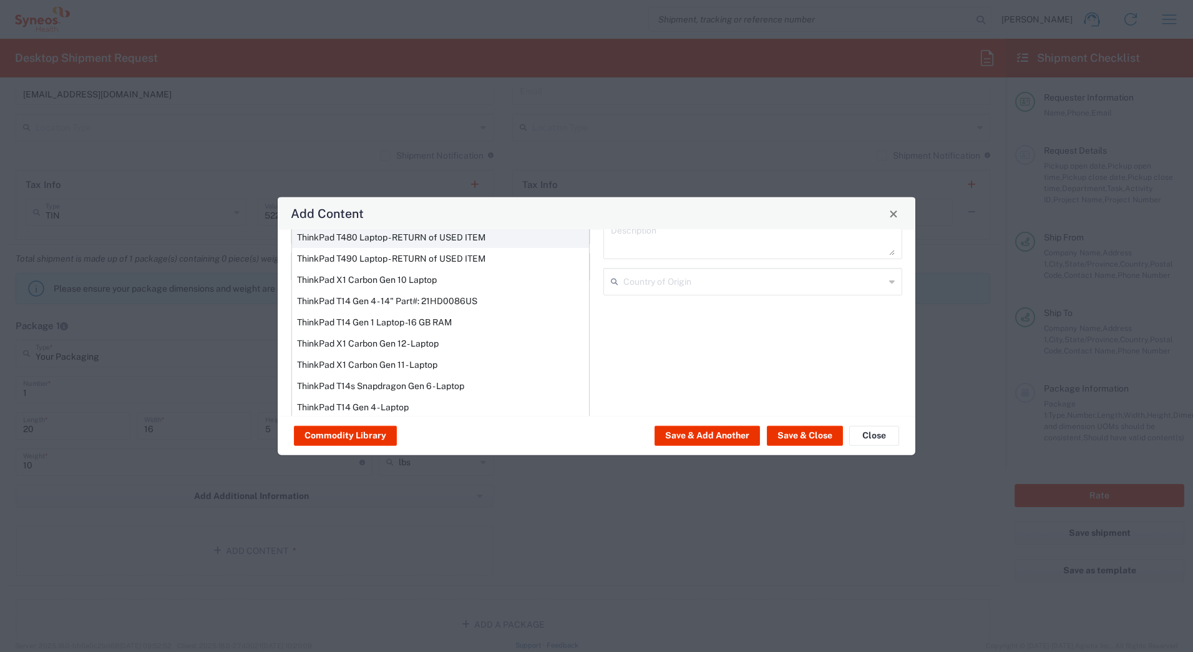
scroll to position [106, 0]
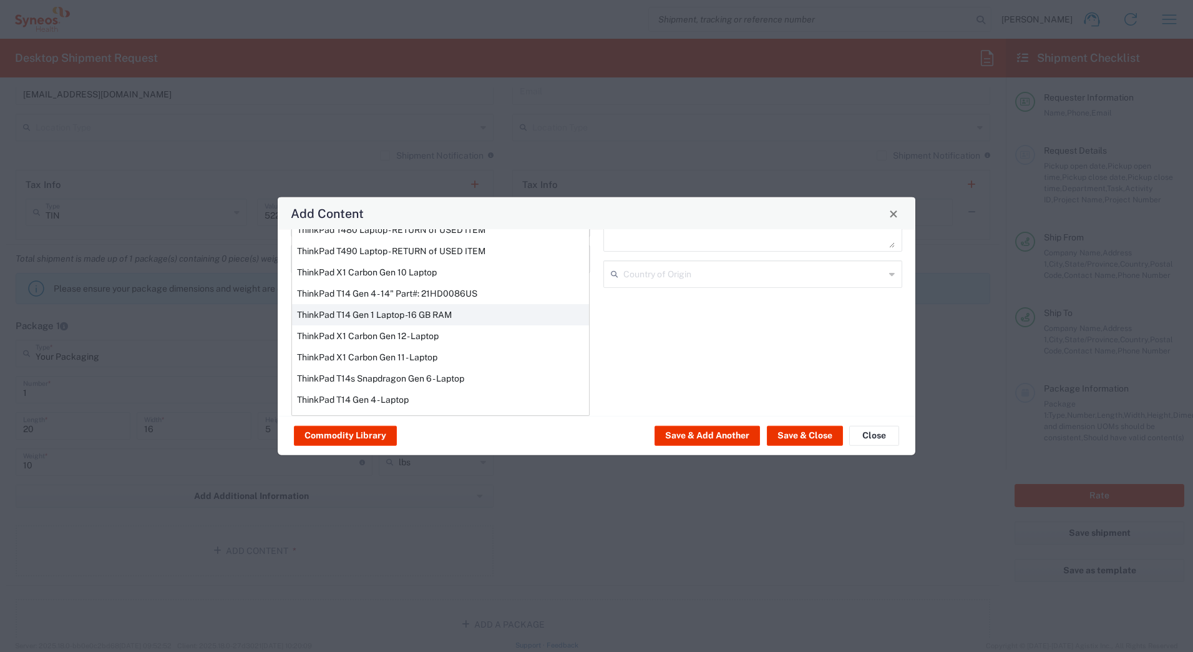
click at [326, 314] on div "ThinkPad T14 Gen 1 Laptop -16 GB RAM" at bounding box center [440, 314] width 297 height 21
type input "ThinkPad T14 Gen 1 Laptop -16 GB RAM"
type textarea "Intel Core i5-10210U- 14"- 512 GB SSD"
type input "[GEOGRAPHIC_DATA]"
type input "Yes"
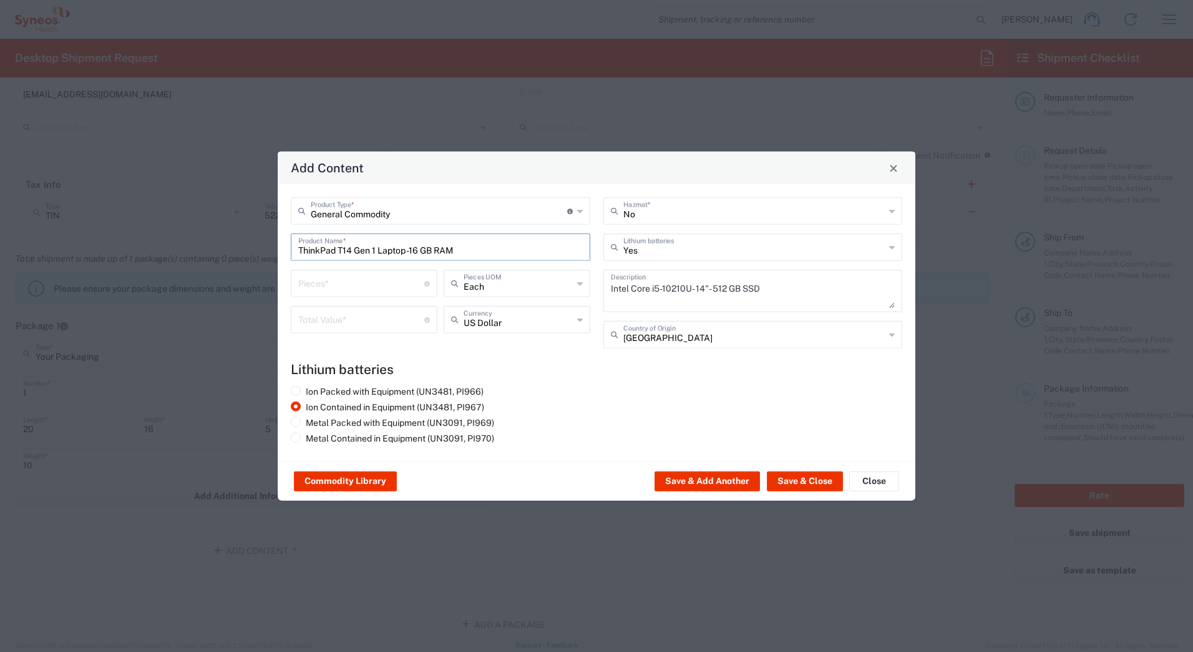
scroll to position [0, 0]
click at [323, 282] on input "number" at bounding box center [361, 282] width 126 height 22
type input "1"
click at [306, 316] on input "number" at bounding box center [361, 319] width 126 height 22
type input "1000"
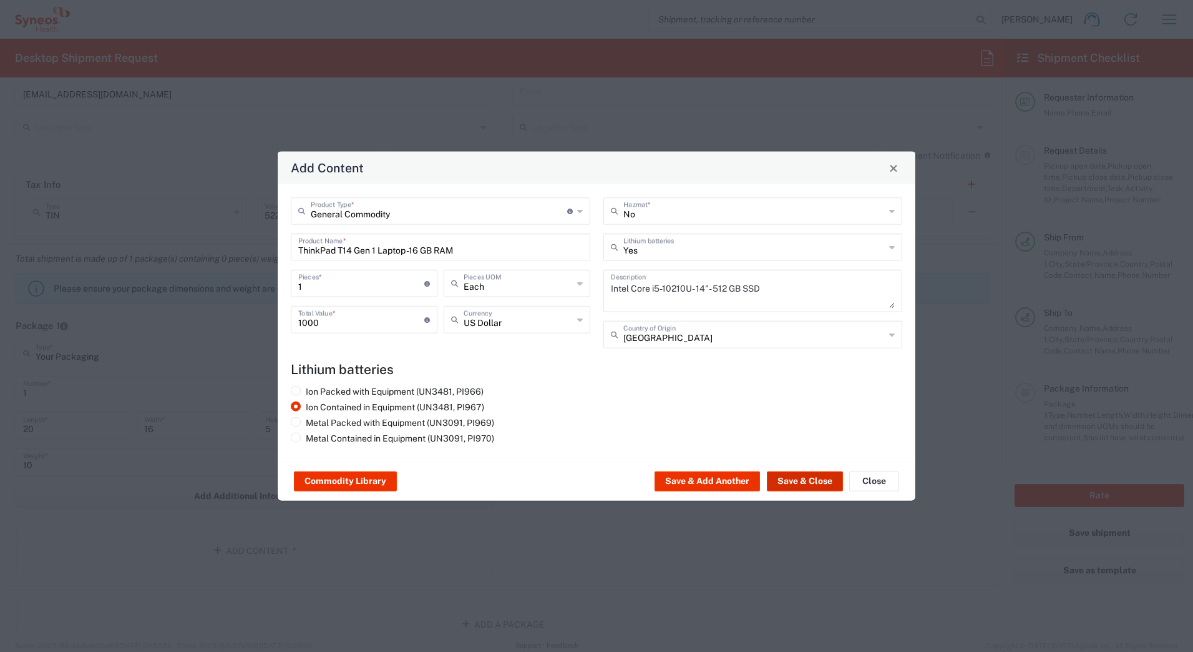
click at [814, 481] on button "Save & Close" at bounding box center [805, 481] width 76 height 20
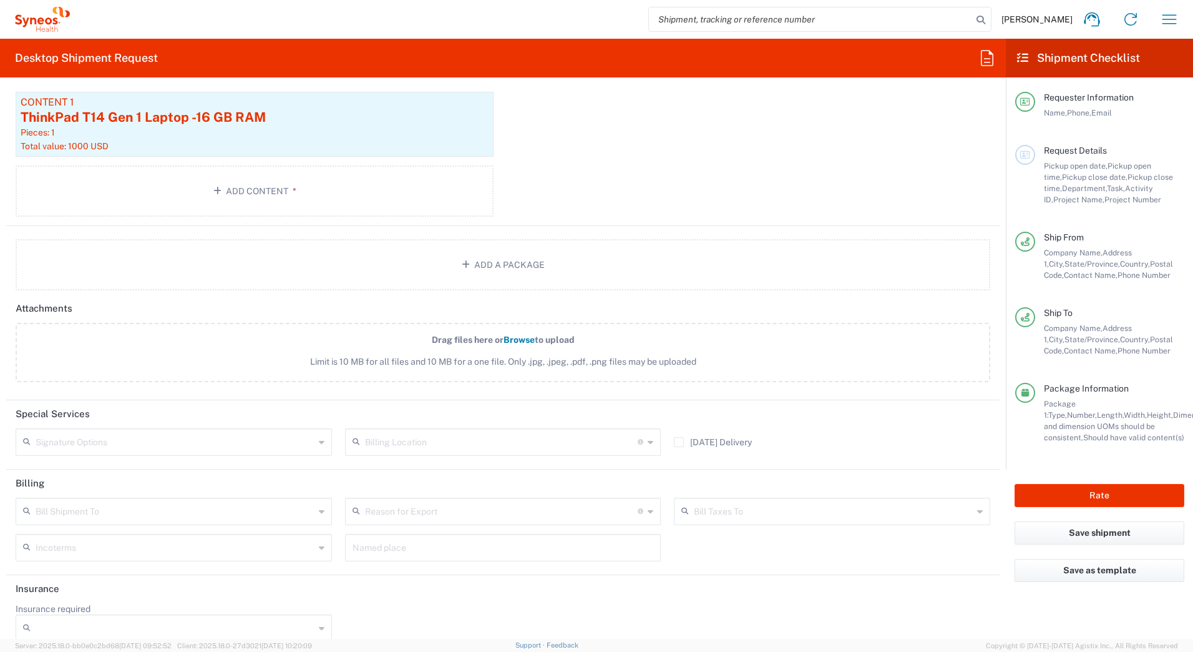
scroll to position [1373, 0]
click at [103, 441] on input "text" at bounding box center [175, 437] width 279 height 22
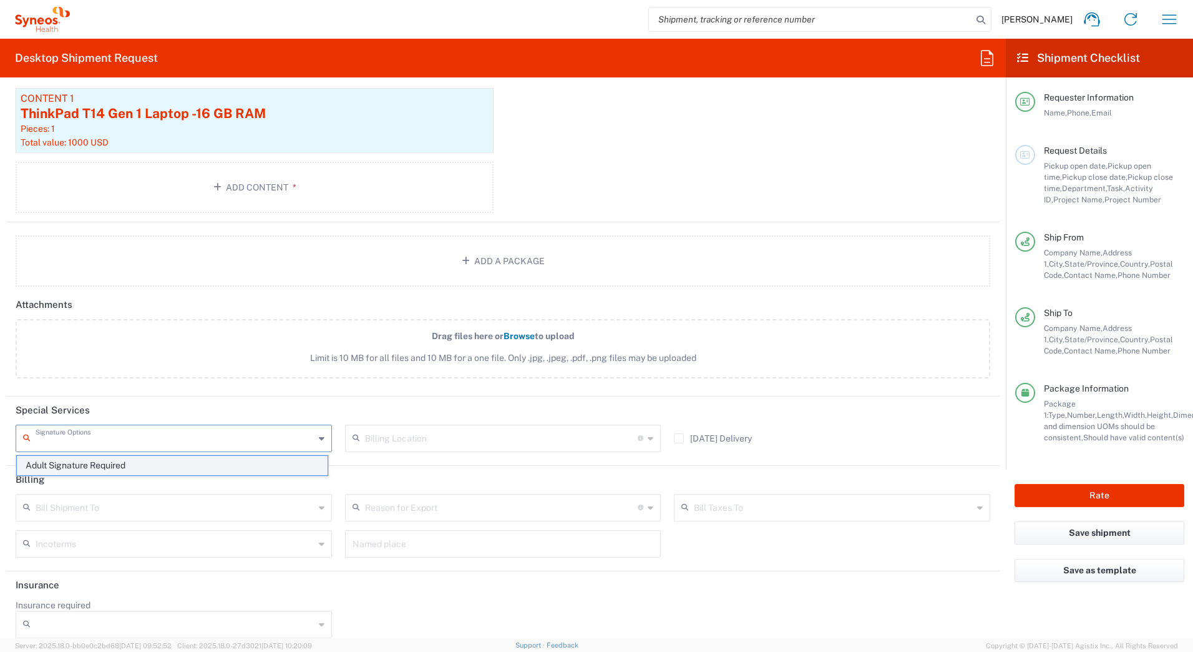
click at [92, 466] on span "Adult Signature Required" at bounding box center [172, 465] width 311 height 19
type input "Adult Signature Required"
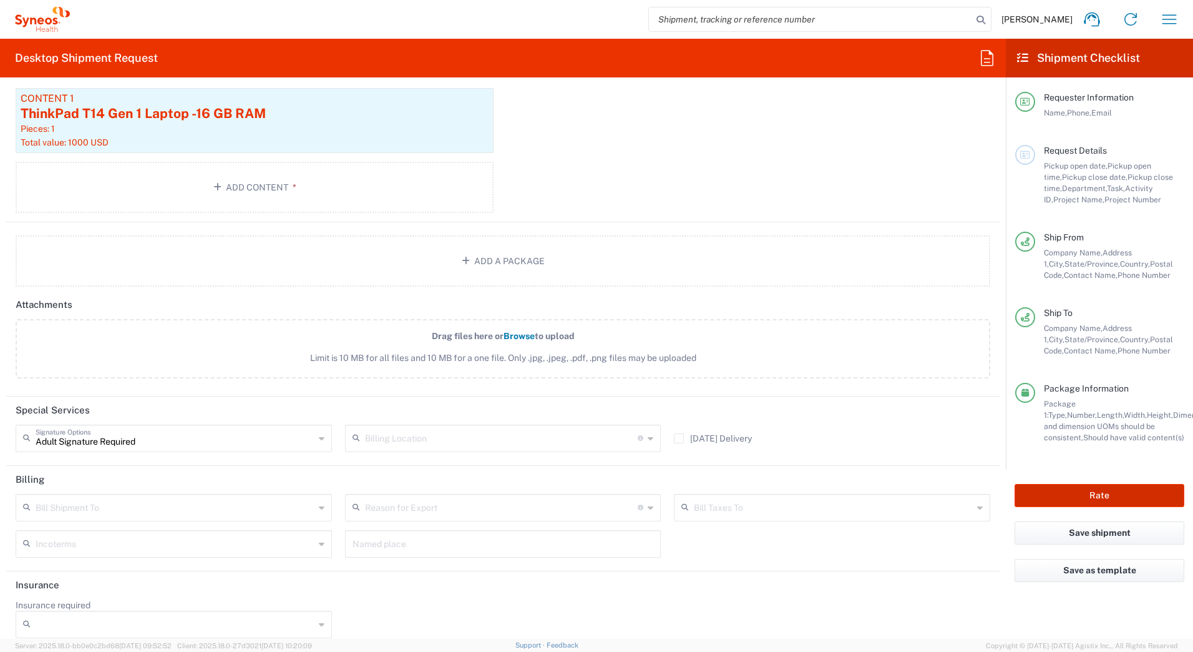
click at [1034, 497] on button "Rate" at bounding box center [1100, 495] width 170 height 23
type input "7016"
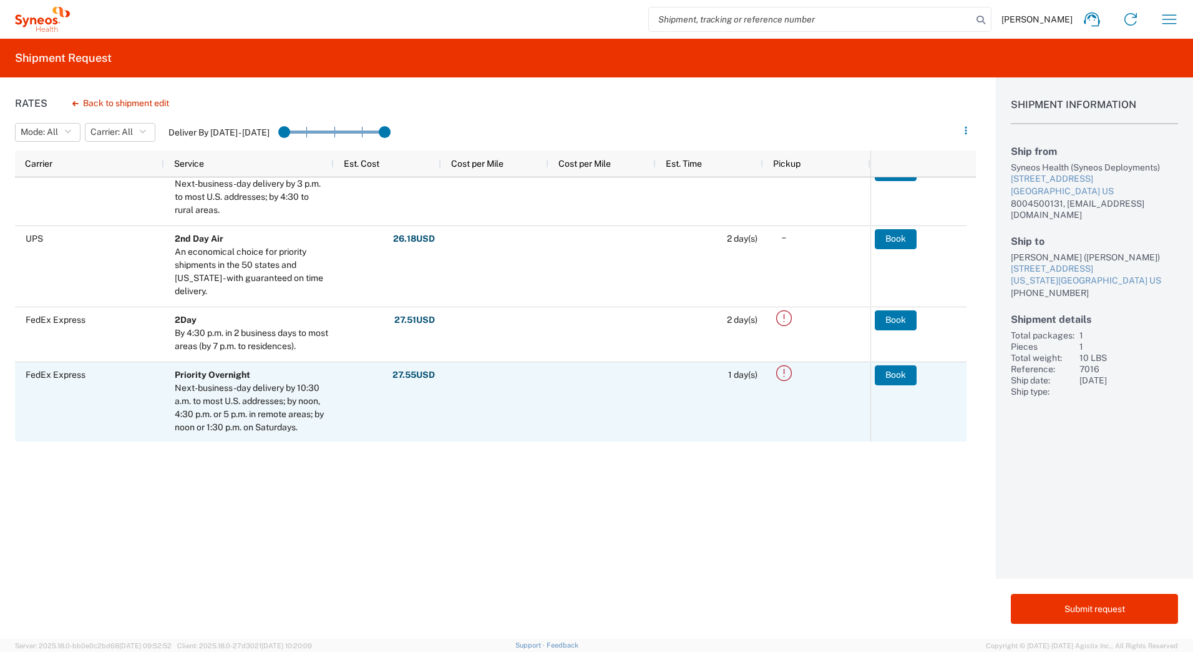
scroll to position [374, 0]
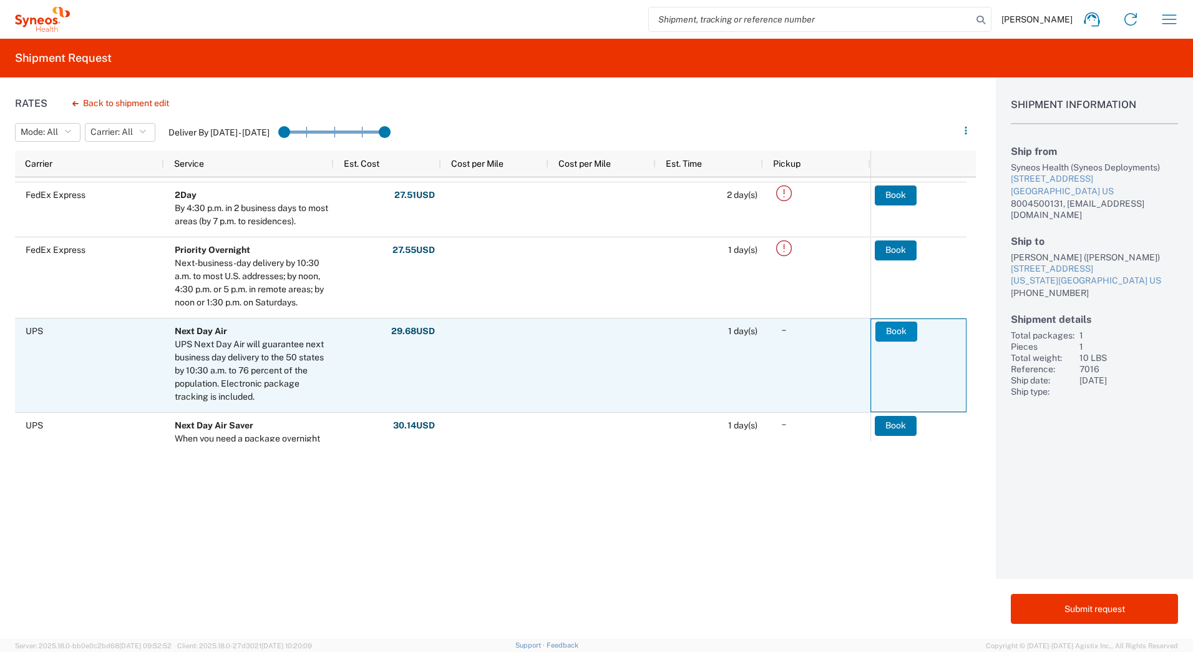
click at [883, 333] on button "Book" at bounding box center [897, 331] width 42 height 20
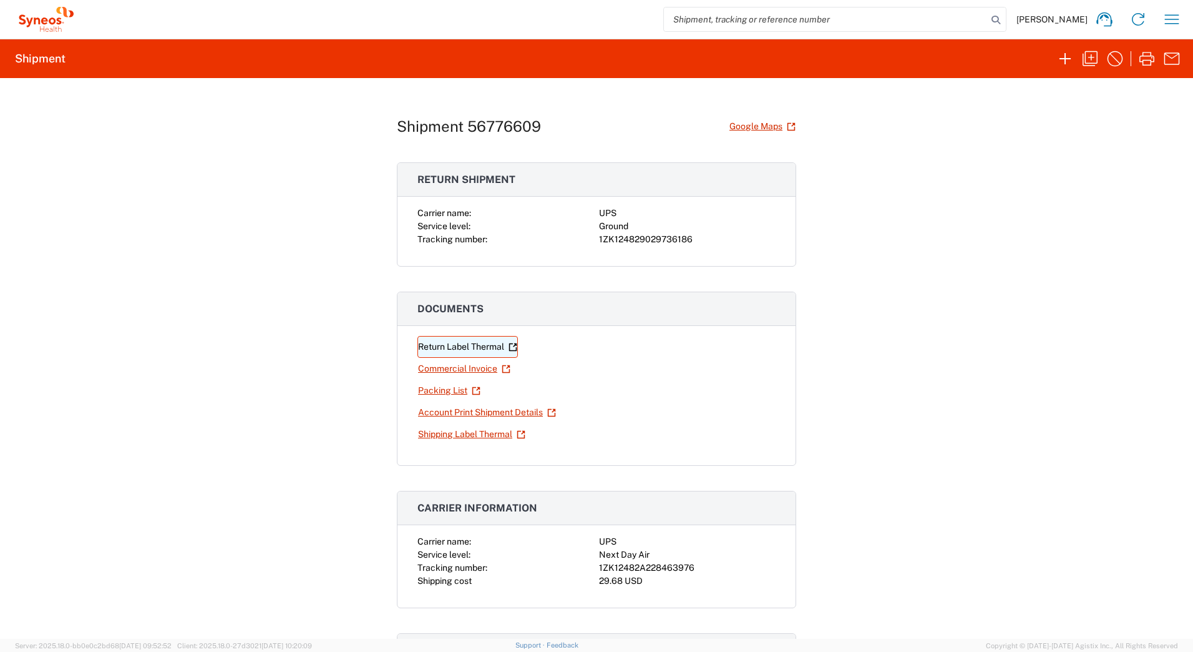
click at [446, 346] on link "Return Label Thermal" at bounding box center [468, 347] width 100 height 22
click at [650, 238] on div "1ZK124829029736186" at bounding box center [687, 239] width 177 height 13
copy div "1ZK124829029736186"
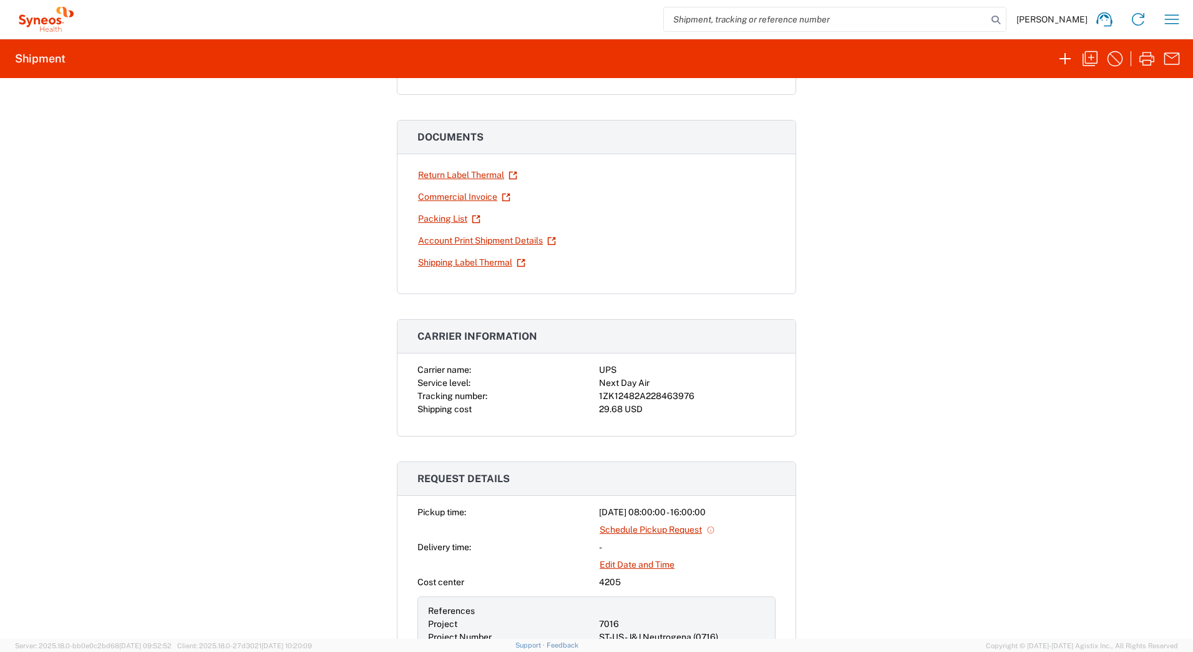
scroll to position [187, 0]
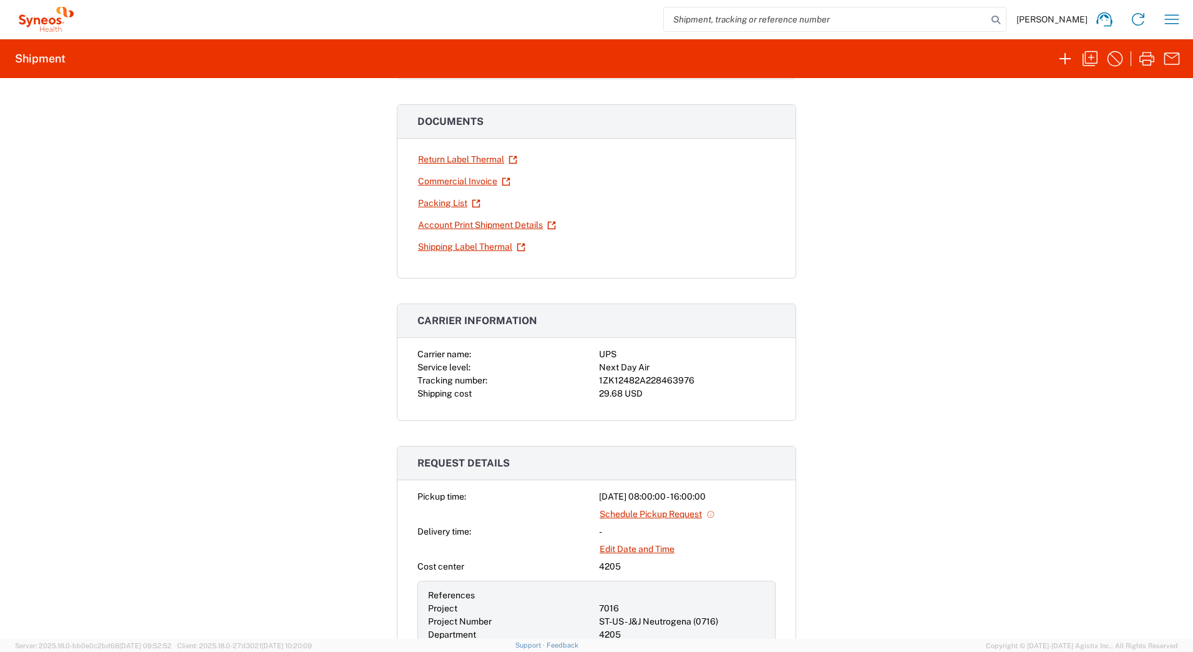
click at [653, 378] on div "1ZK12482A228463976" at bounding box center [687, 380] width 177 height 13
copy div "1ZK12482A228463976"
click at [446, 248] on link "Shipping Label Thermal" at bounding box center [472, 247] width 109 height 22
